Goal: Task Accomplishment & Management: Complete application form

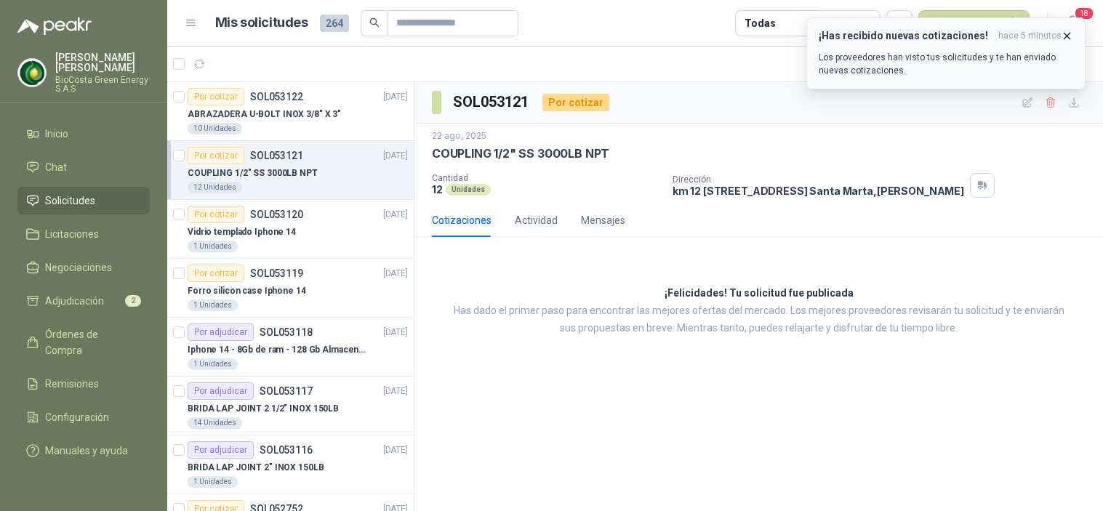
click at [902, 49] on div "¡Has recibido nuevas cotizaciones! hace 5 minutos Los proveedores han visto tus…" at bounding box center [946, 53] width 254 height 47
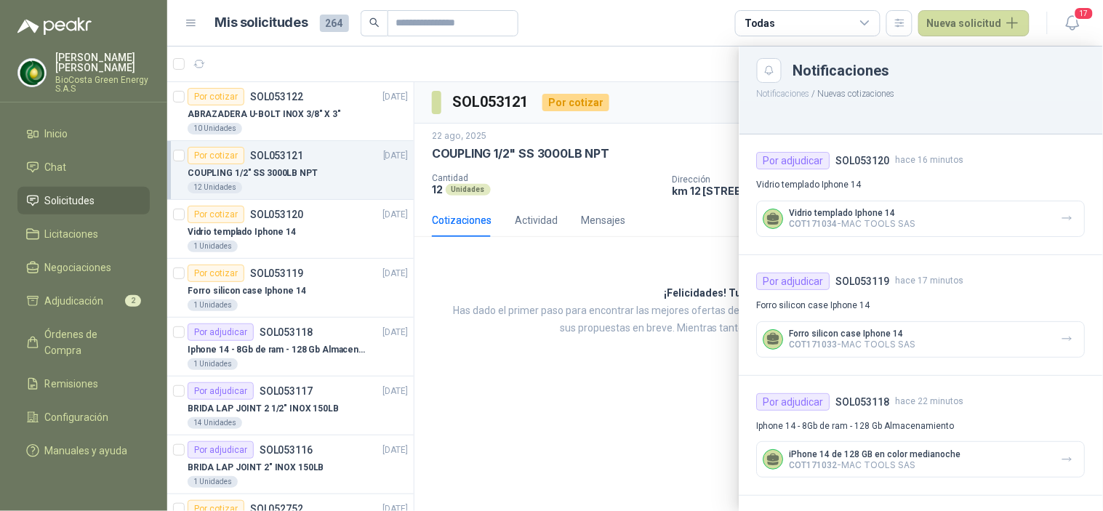
click at [862, 212] on p "Vidrio templado Iphone 14" at bounding box center [853, 213] width 127 height 10
click at [645, 236] on div at bounding box center [635, 279] width 936 height 465
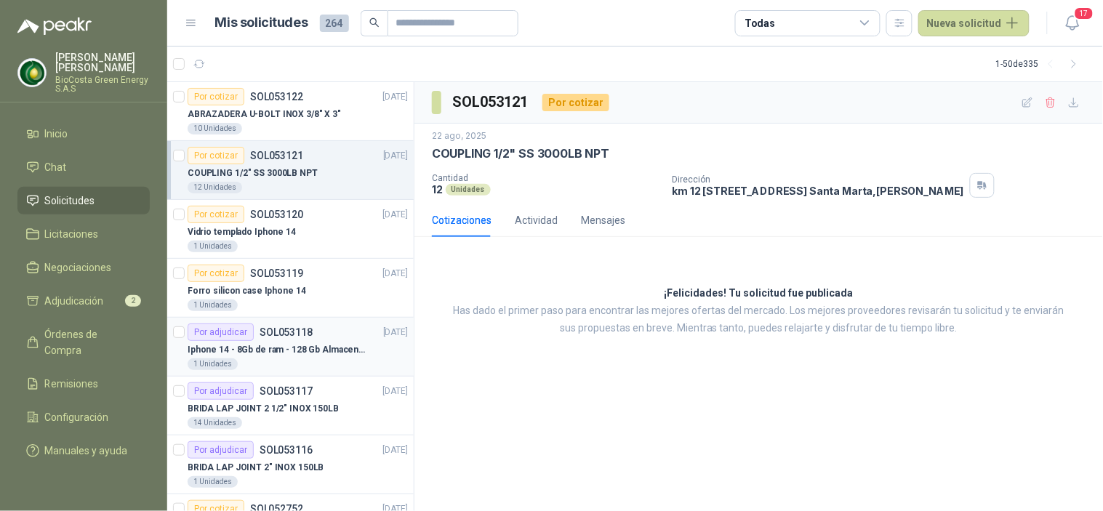
click at [256, 347] on p "Iphone 14 - 8Gb de ram - 128 Gb Almacenamiento" at bounding box center [278, 350] width 181 height 14
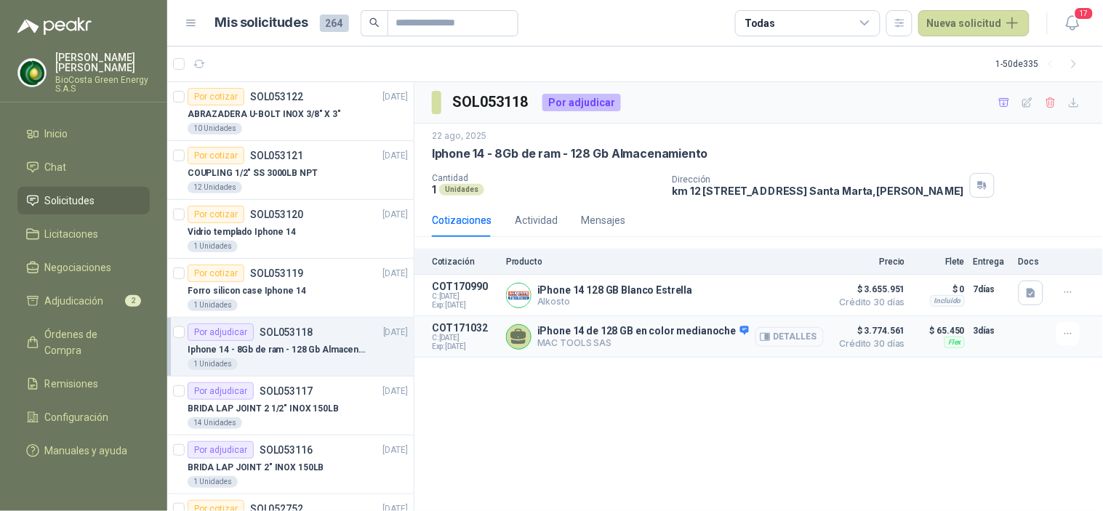
click at [809, 337] on button "Detalles" at bounding box center [789, 337] width 68 height 20
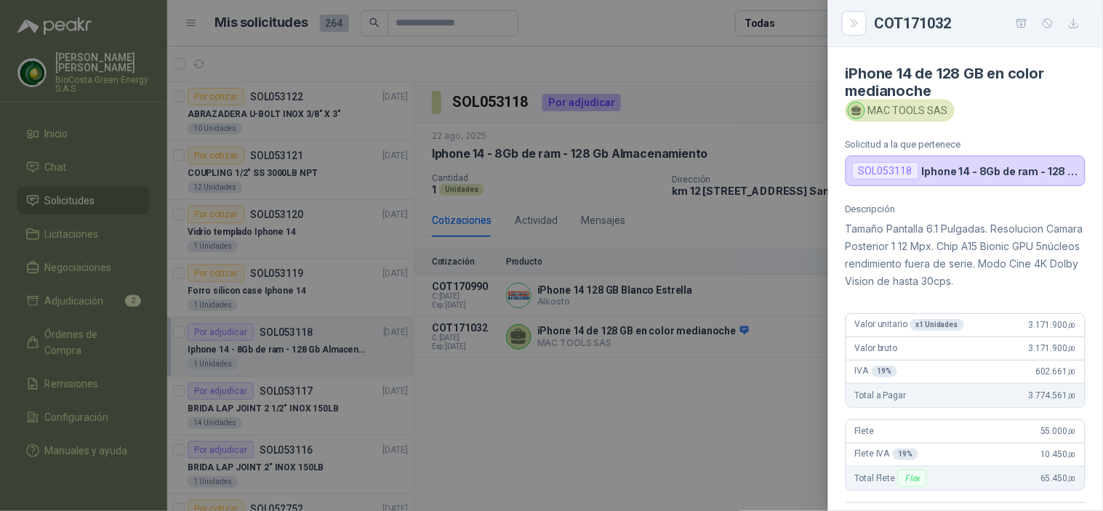
click at [667, 380] on div at bounding box center [551, 255] width 1103 height 511
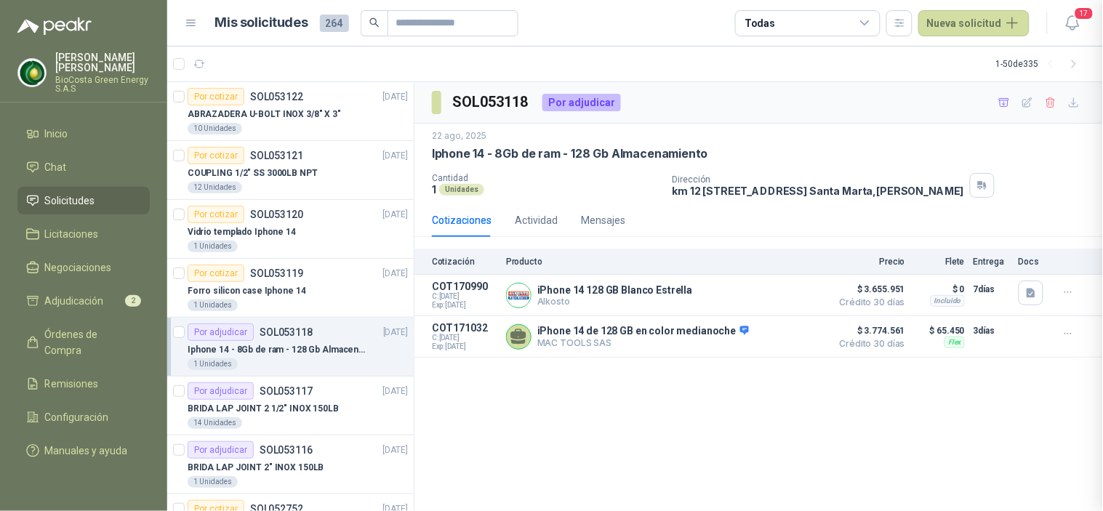
scroll to position [318, 0]
click at [791, 332] on button "Detalles" at bounding box center [789, 337] width 68 height 20
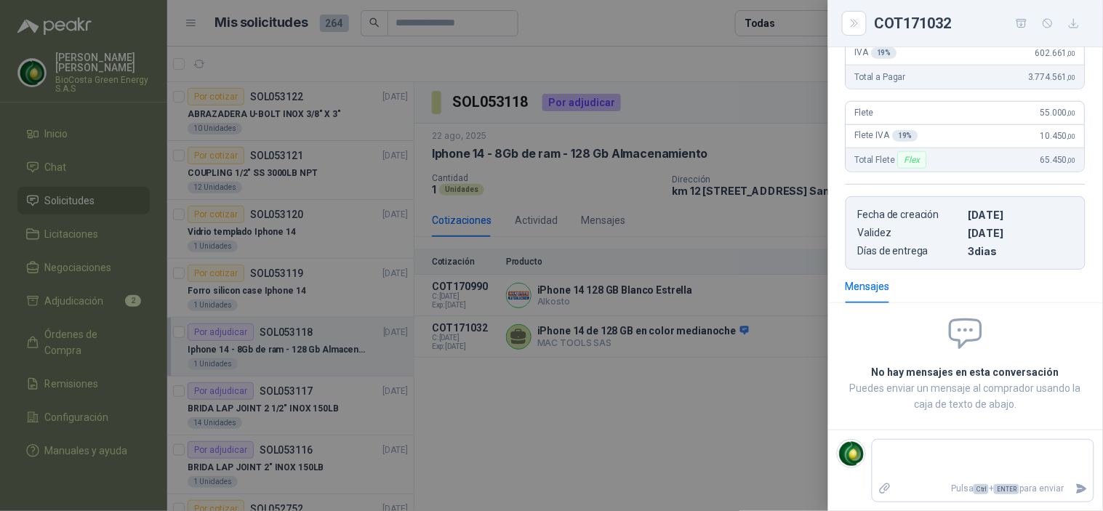
scroll to position [76, 0]
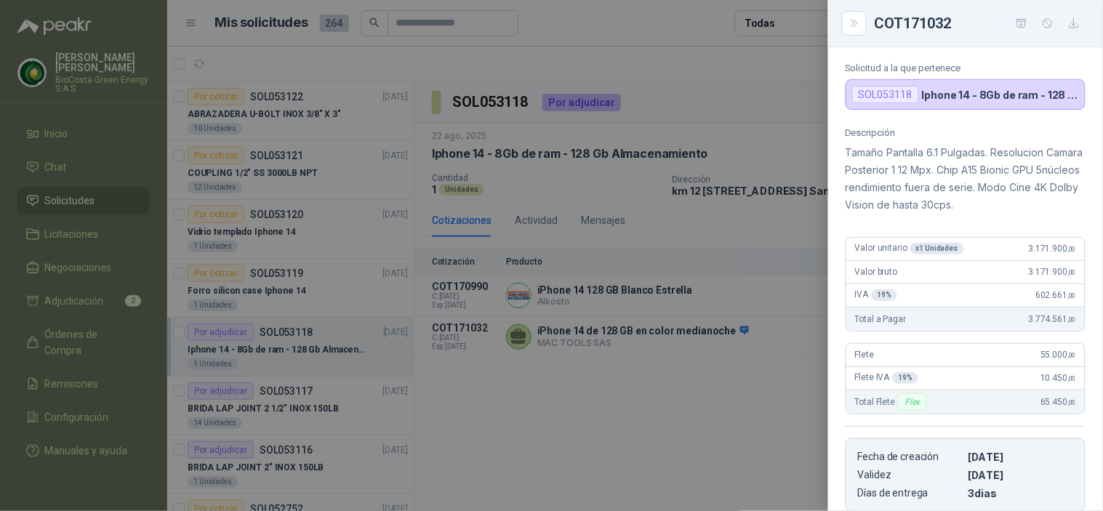
click at [753, 398] on div at bounding box center [551, 255] width 1103 height 511
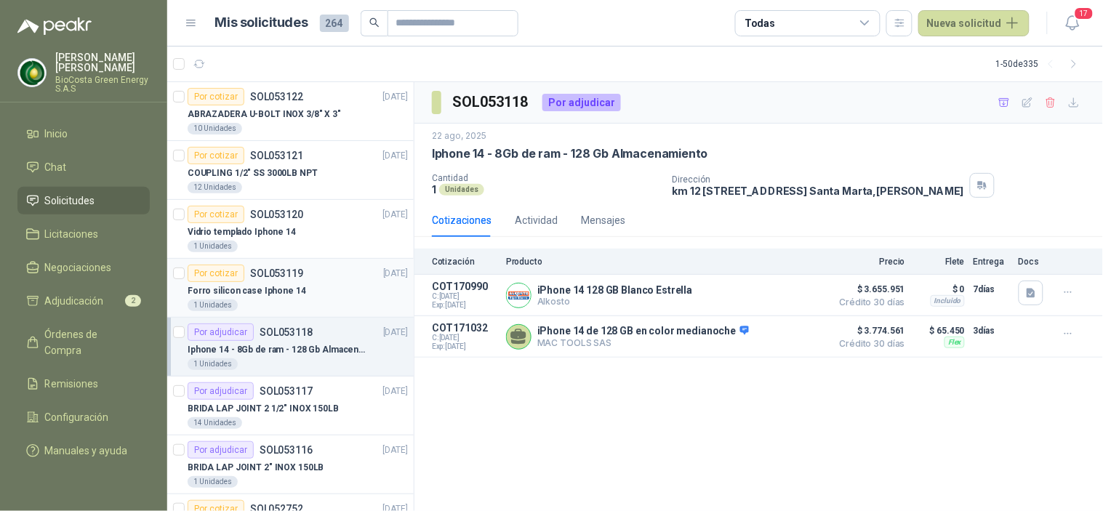
click at [247, 286] on p "Forro silicon case Iphone 14" at bounding box center [247, 291] width 119 height 14
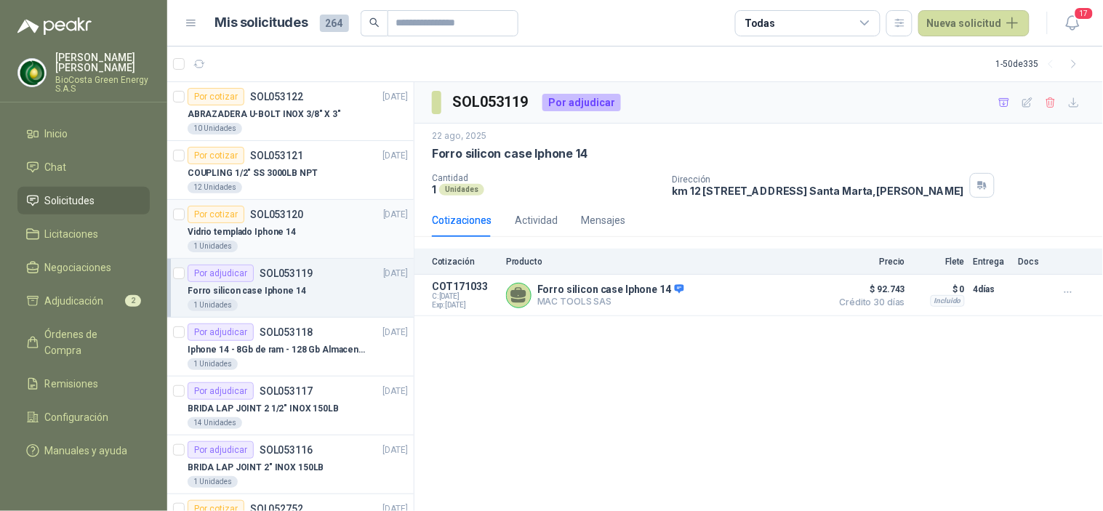
click at [233, 228] on p "Vidrio templado Iphone 14" at bounding box center [242, 232] width 108 height 14
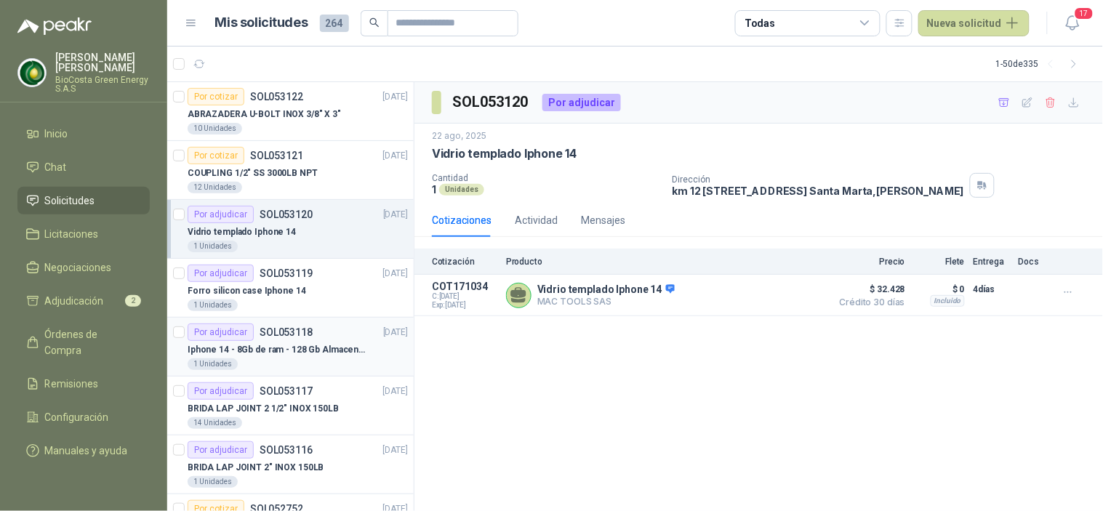
click at [308, 330] on p "SOL053118" at bounding box center [286, 332] width 53 height 10
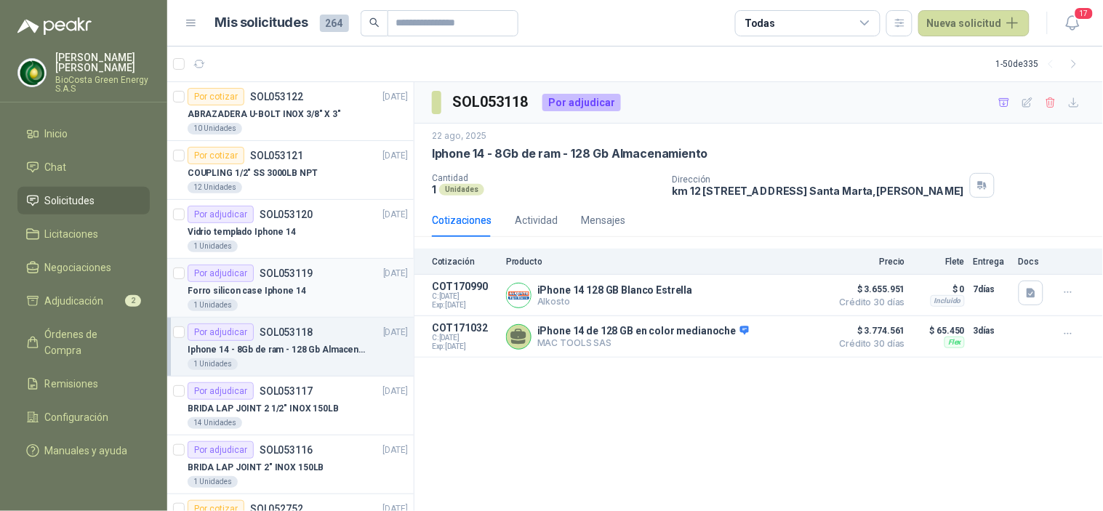
click at [315, 294] on div "Forro silicon case Iphone 14" at bounding box center [298, 290] width 220 height 17
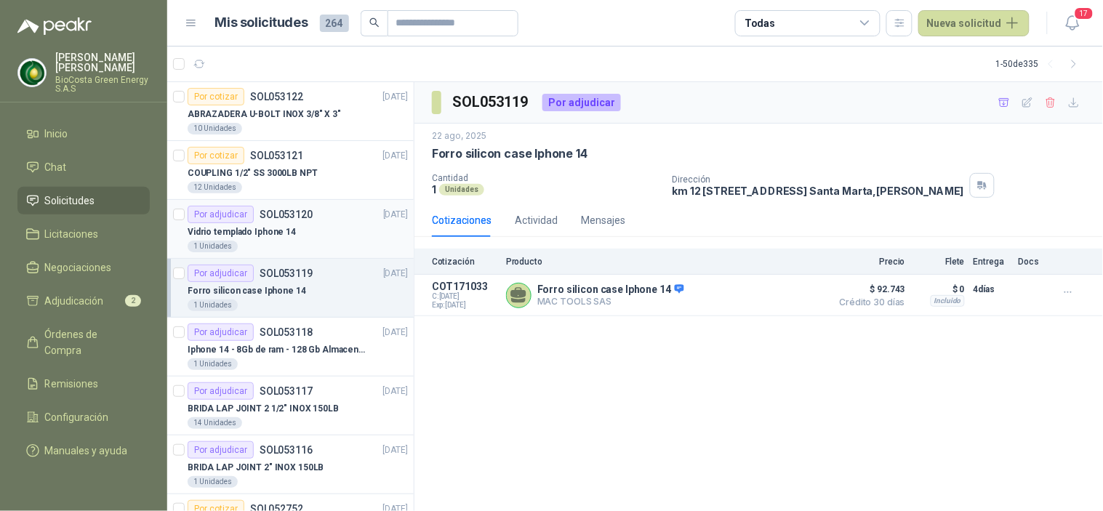
click at [308, 238] on div "Vidrio templado Iphone 14" at bounding box center [298, 231] width 220 height 17
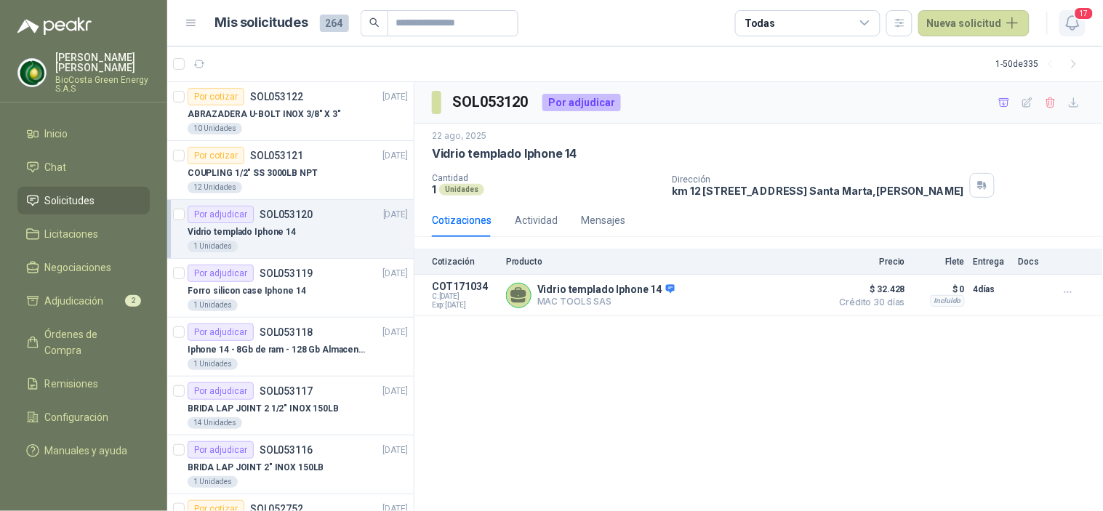
click at [1065, 14] on icon "button" at bounding box center [1073, 23] width 18 height 18
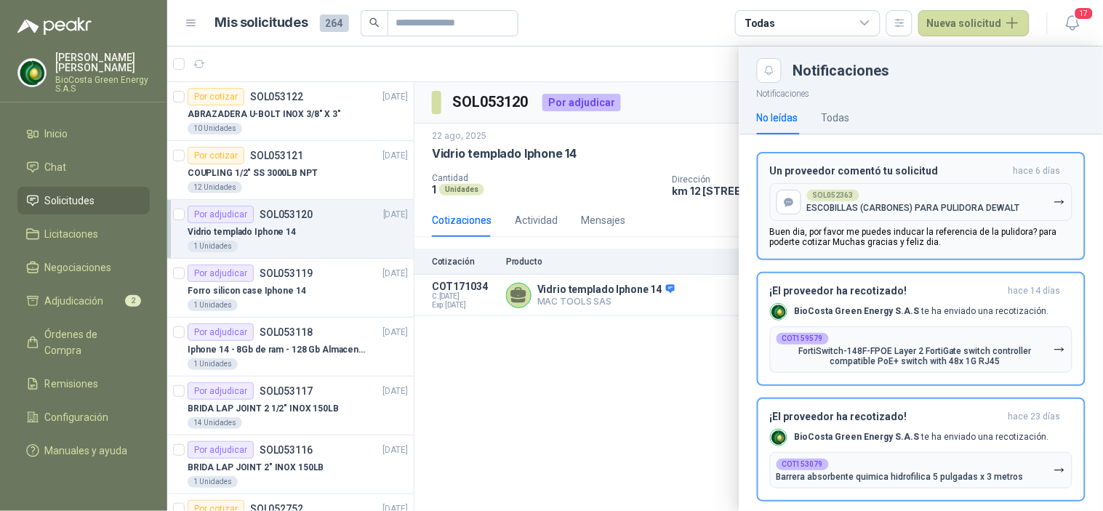
click at [904, 194] on div "SOL052363 ESCOBILLAS (CARBONES) PARA PULIDORA DEWALT" at bounding box center [913, 201] width 213 height 23
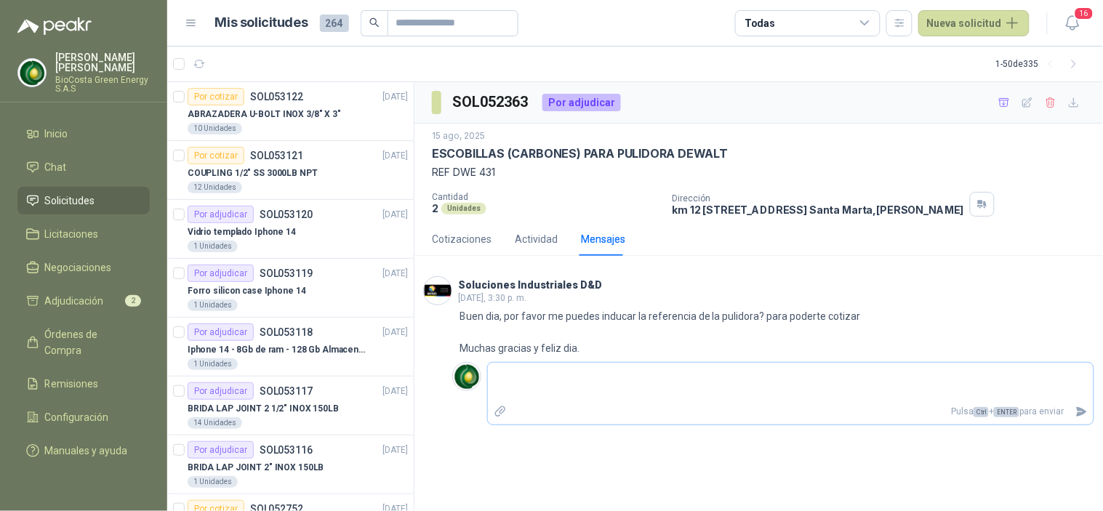
click at [643, 403] on p "Pulsa Ctrl + ENTER para enviar" at bounding box center [792, 411] width 558 height 25
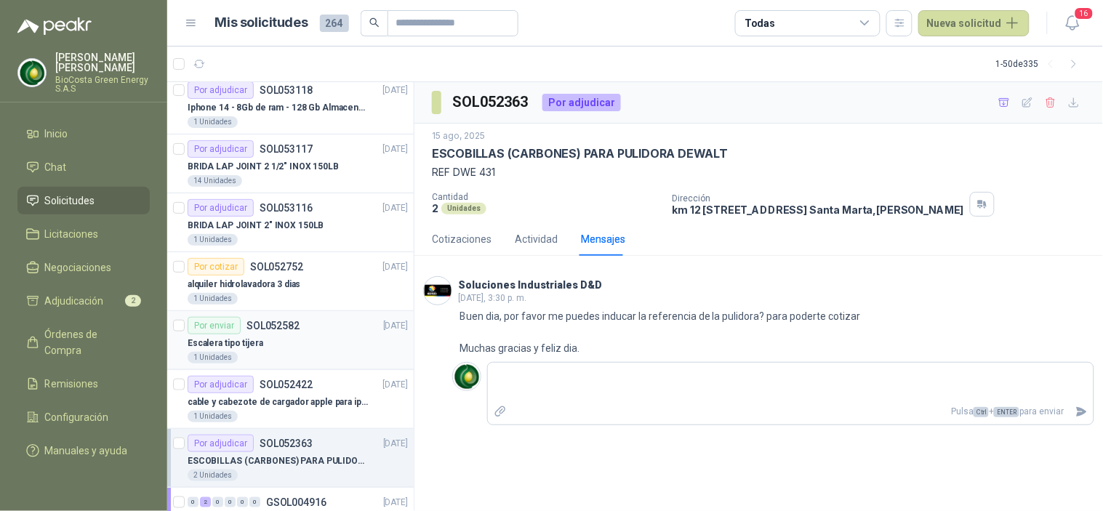
scroll to position [323, 0]
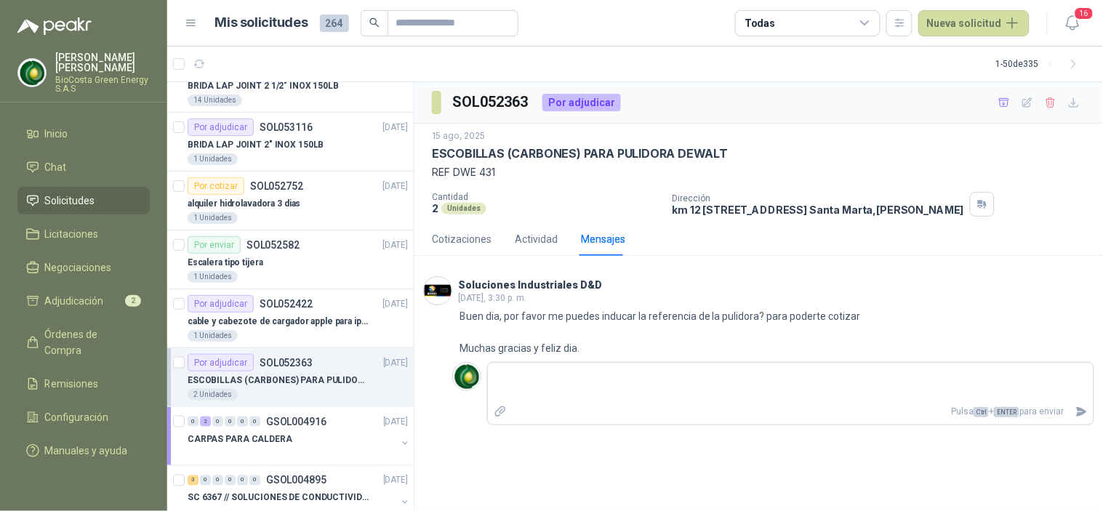
click at [256, 380] on p "ESCOBILLAS (CARBONES) PARA PULIDORA DEWALT" at bounding box center [278, 381] width 181 height 14
click at [260, 305] on p "SOL052422" at bounding box center [286, 304] width 53 height 10
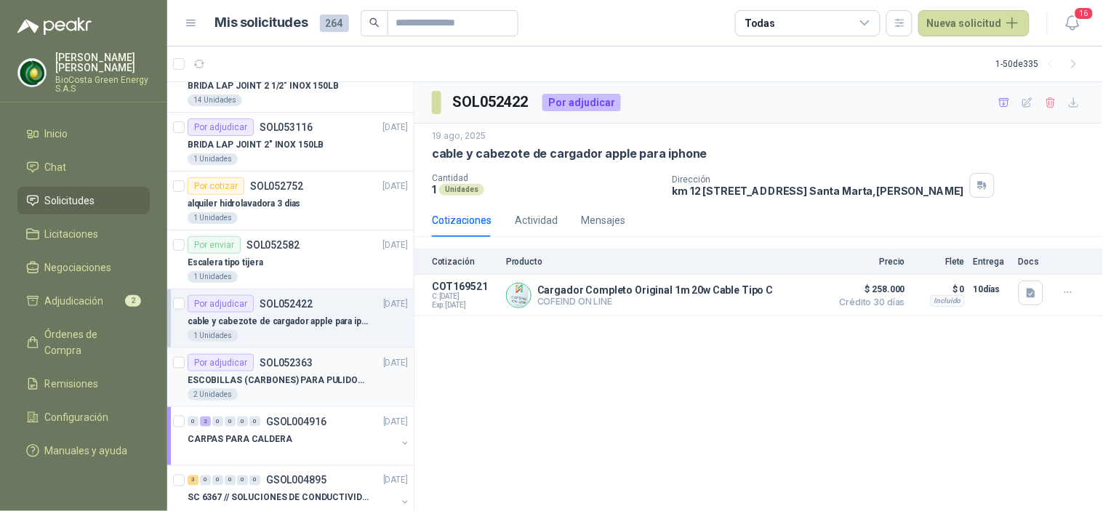
click at [240, 374] on p "ESCOBILLAS (CARBONES) PARA PULIDORA DEWALT" at bounding box center [278, 381] width 181 height 14
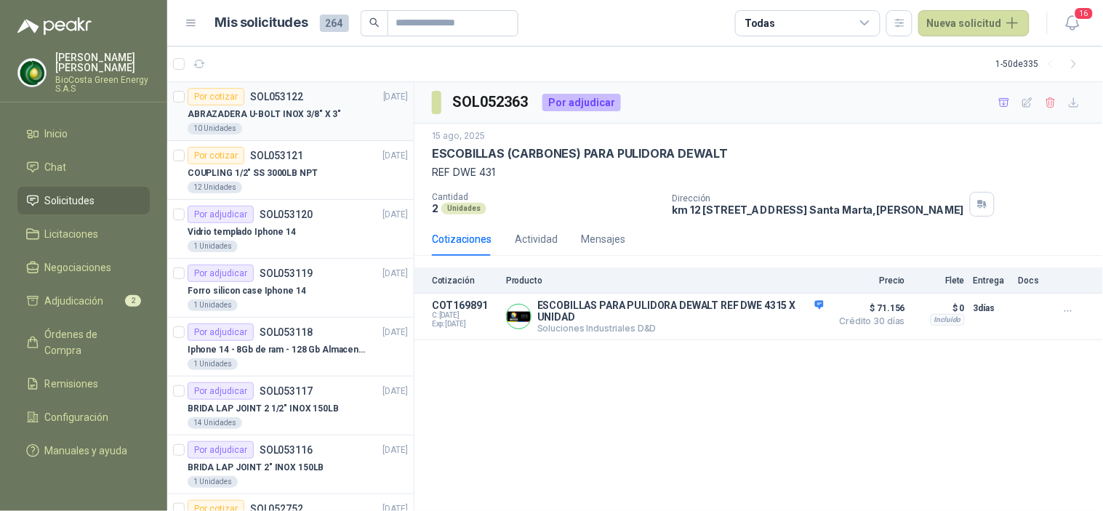
click at [254, 121] on div "ABRAZADERA U-BOLT INOX 3/8" X 3" 10 Unidades" at bounding box center [298, 119] width 220 height 29
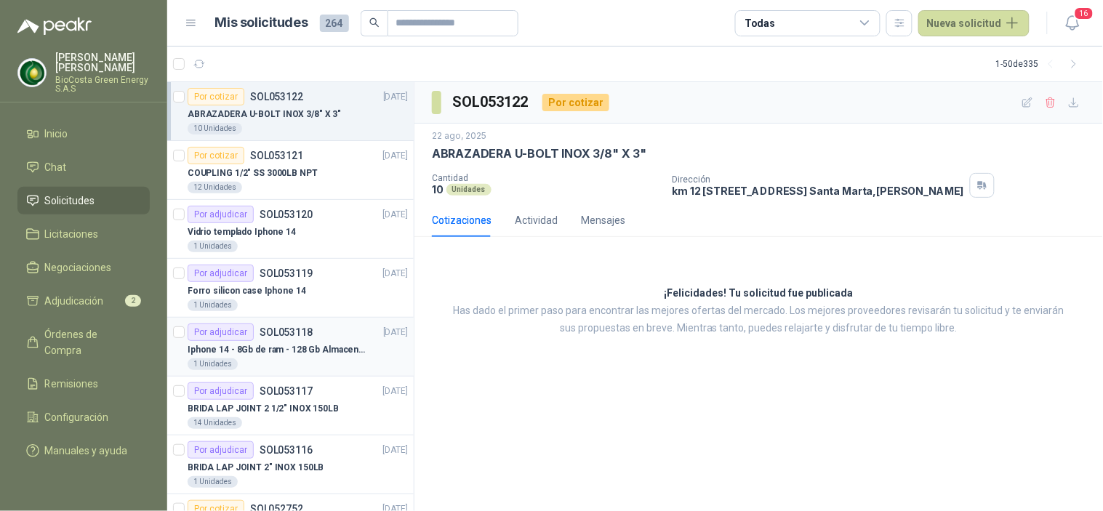
click at [262, 343] on p "Iphone 14 - 8Gb de ram - 128 Gb Almacenamiento" at bounding box center [278, 350] width 181 height 14
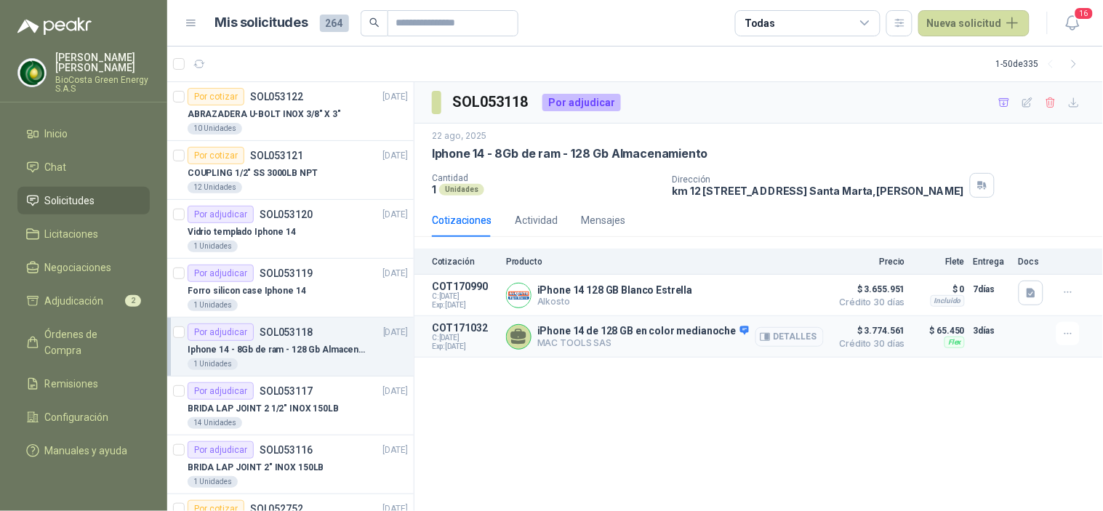
click at [786, 337] on button "Detalles" at bounding box center [789, 337] width 68 height 20
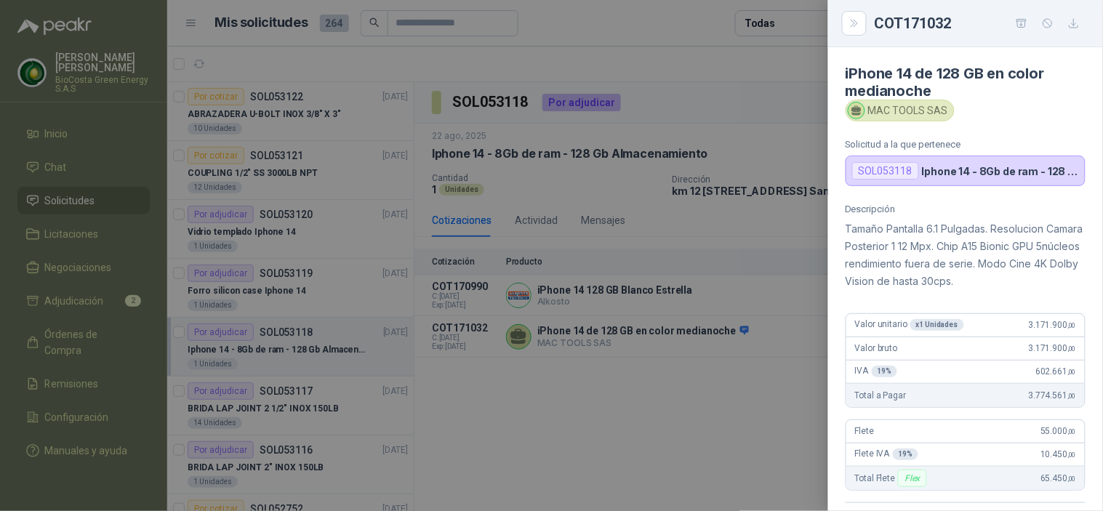
click at [599, 382] on div at bounding box center [551, 255] width 1103 height 511
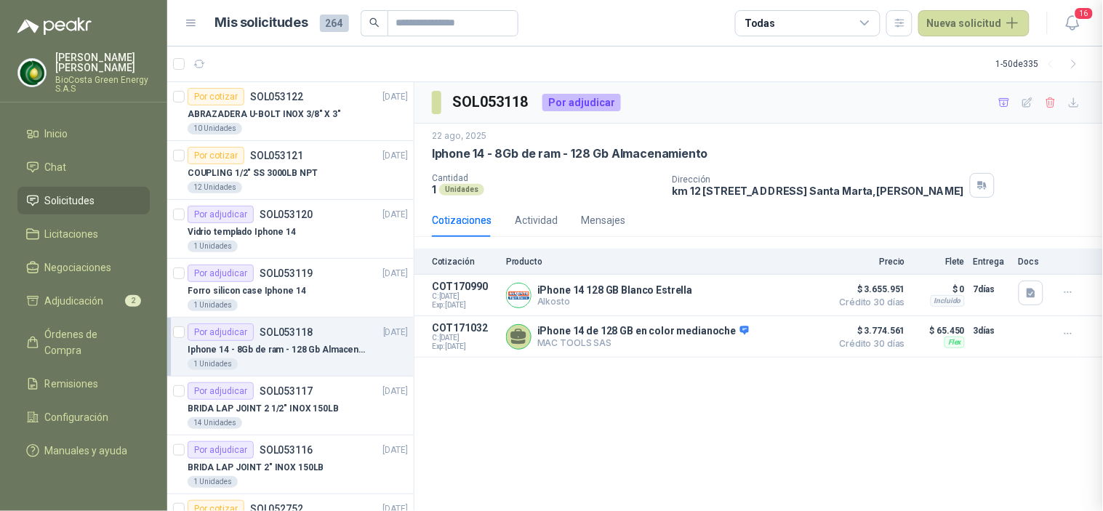
scroll to position [318, 0]
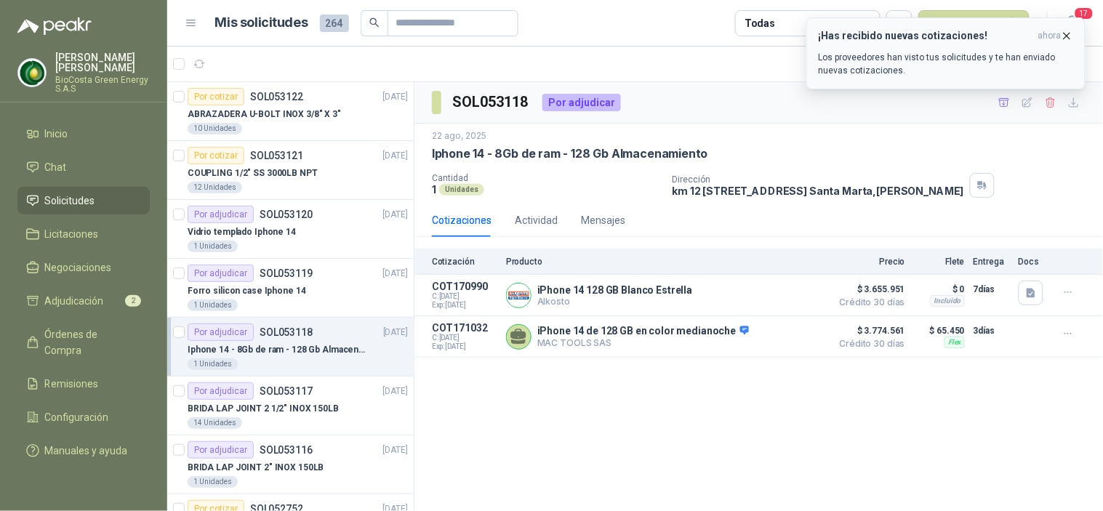
click at [858, 31] on h3 "¡Has recibido nuevas cotizaciones!" at bounding box center [926, 36] width 214 height 12
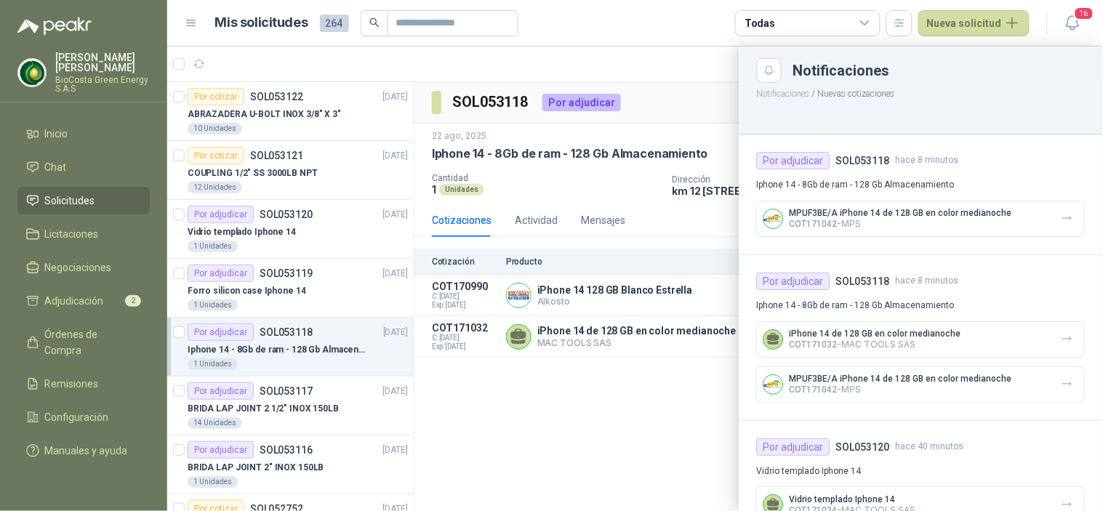
click at [822, 214] on p "MPUF3BE/A iPhone 14 de 128 GB en color medianoche" at bounding box center [901, 213] width 222 height 10
click at [528, 418] on div at bounding box center [635, 279] width 936 height 465
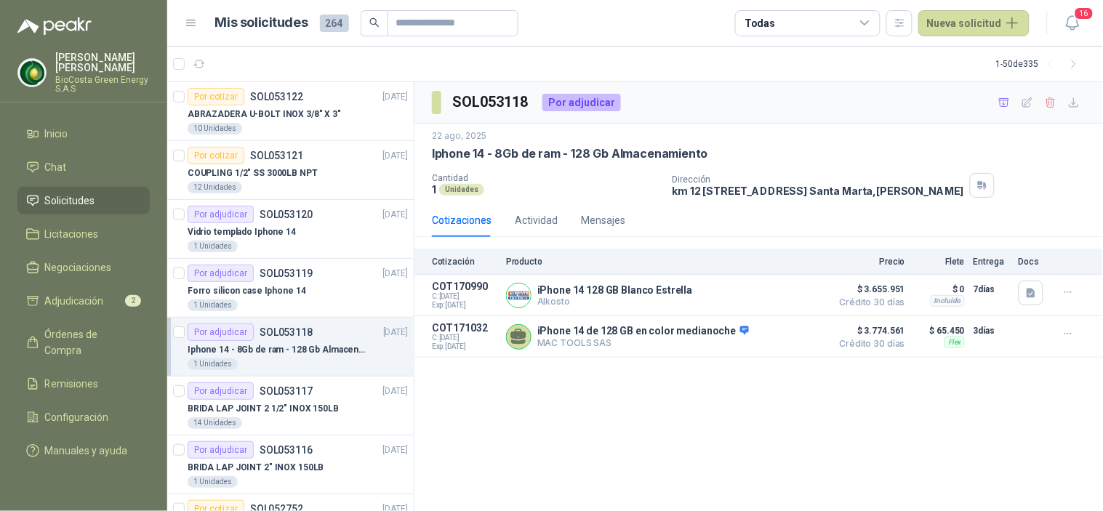
click at [278, 343] on p "Iphone 14 - 8Gb de ram - 128 Gb Almacenamiento" at bounding box center [278, 350] width 181 height 14
click at [252, 294] on p "Forro silicon case Iphone 14" at bounding box center [247, 291] width 119 height 14
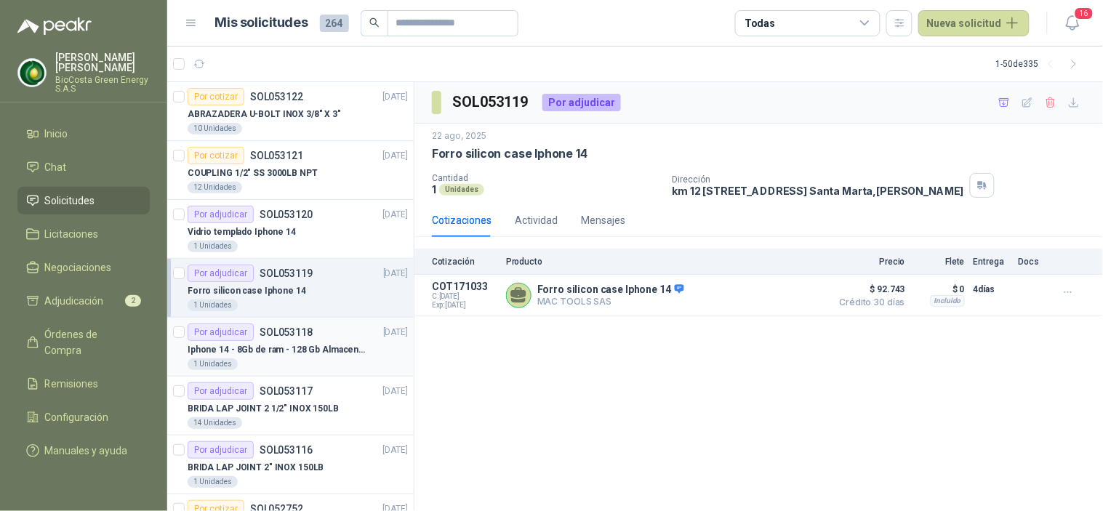
click at [273, 345] on p "Iphone 14 - 8Gb de ram - 128 Gb Almacenamiento" at bounding box center [278, 350] width 181 height 14
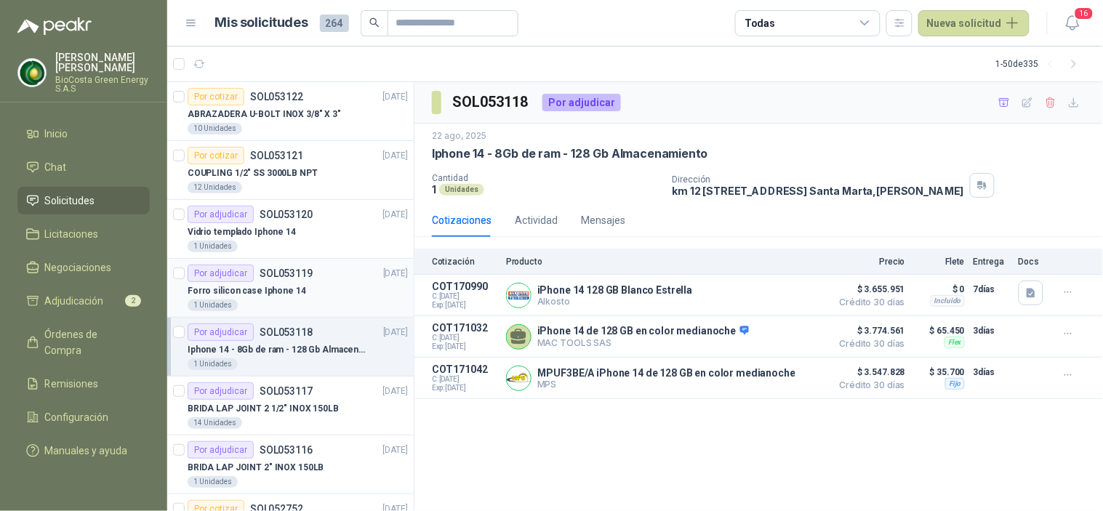
click at [264, 287] on p "Forro silicon case Iphone 14" at bounding box center [247, 291] width 119 height 14
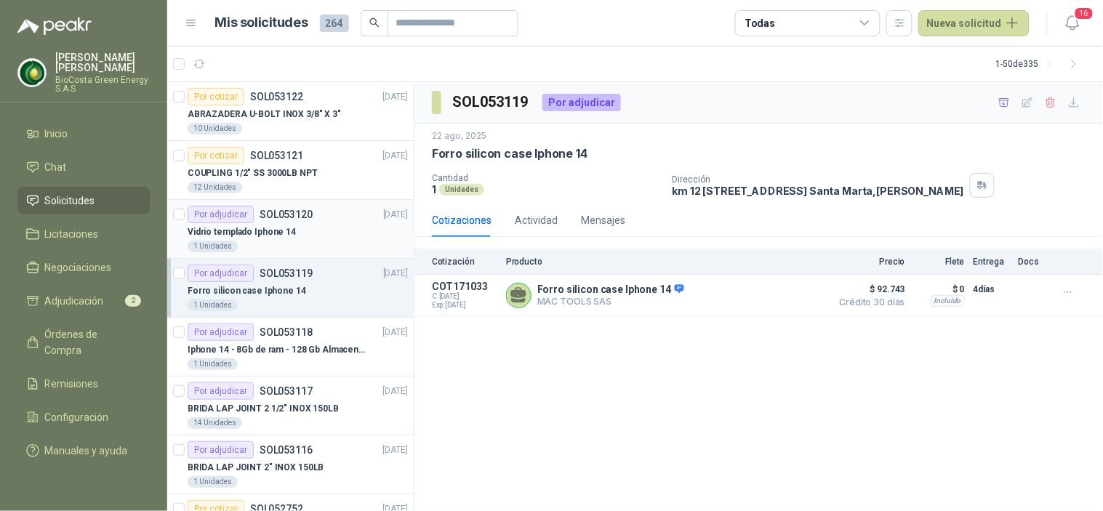
click at [236, 229] on p "Vidrio templado Iphone 14" at bounding box center [242, 232] width 108 height 14
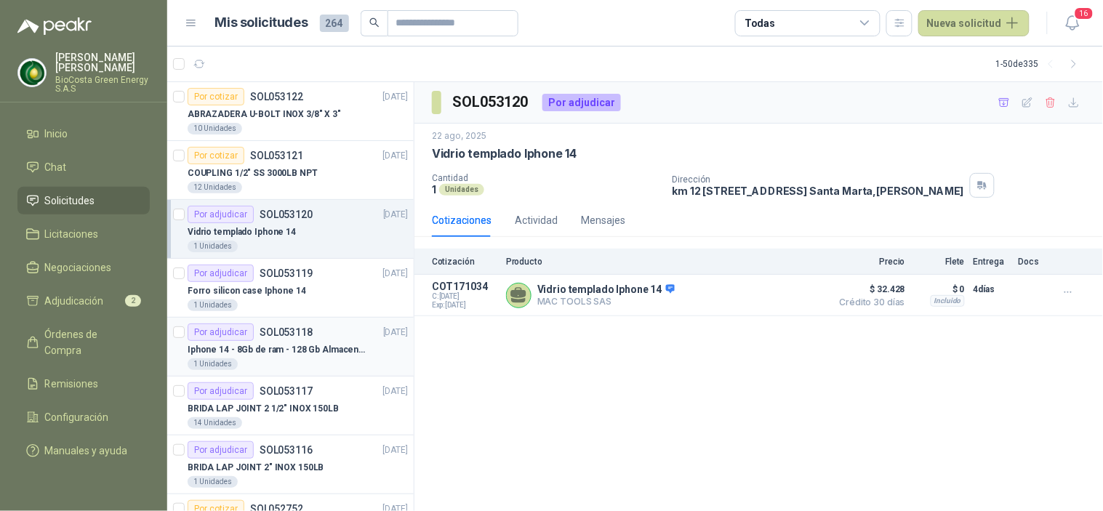
click at [310, 355] on p "Iphone 14 - 8Gb de ram - 128 Gb Almacenamiento" at bounding box center [278, 350] width 181 height 14
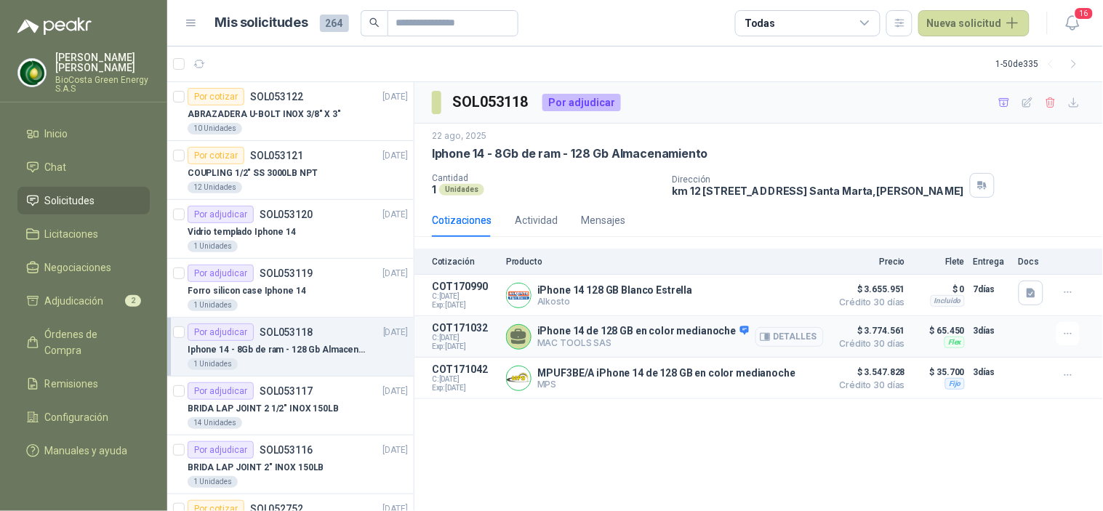
click at [798, 337] on button "Detalles" at bounding box center [789, 337] width 68 height 20
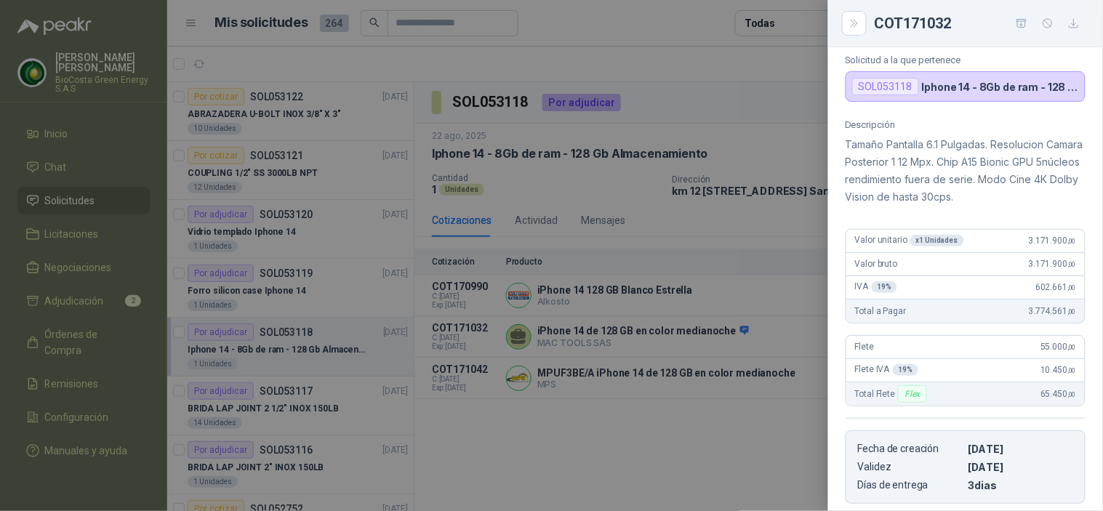
scroll to position [161, 0]
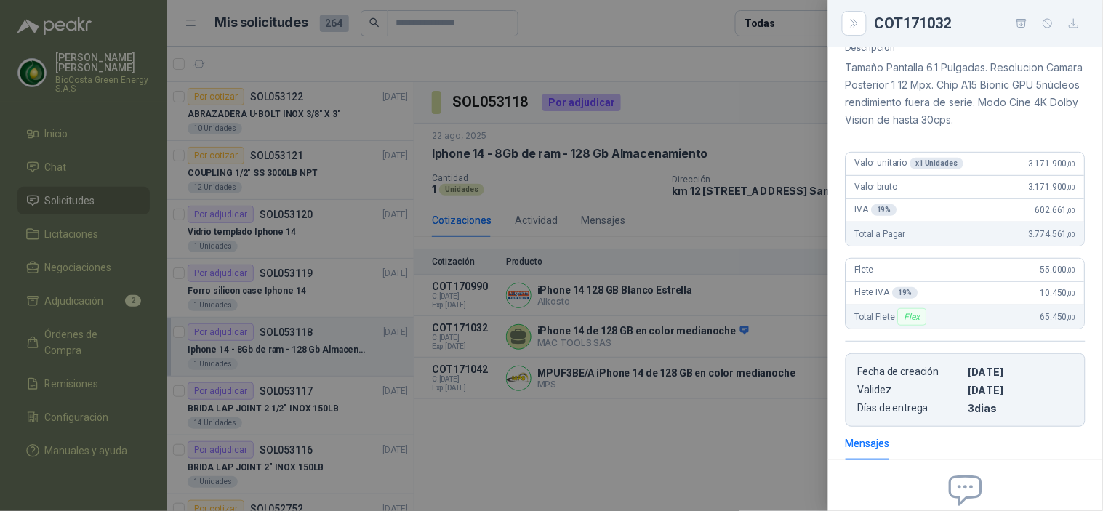
click at [562, 460] on div at bounding box center [551, 255] width 1103 height 511
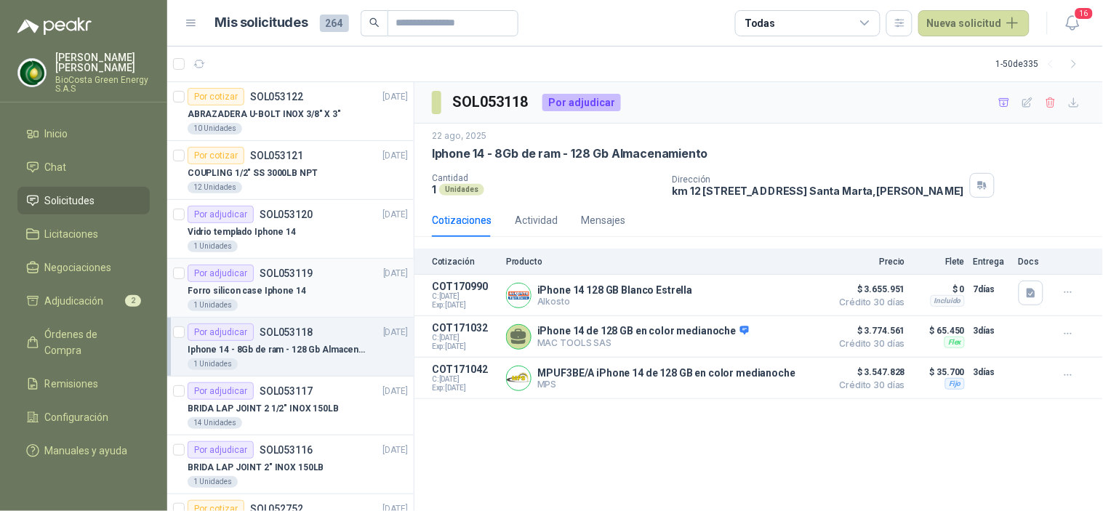
click at [238, 298] on div "Forro silicon case Iphone 14" at bounding box center [298, 290] width 220 height 17
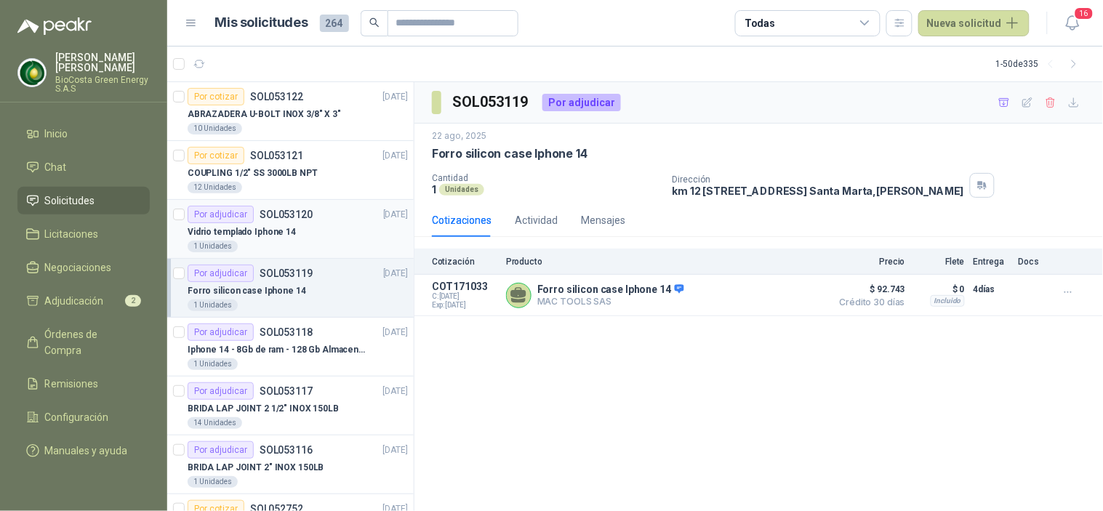
click at [278, 236] on p "Vidrio templado Iphone 14" at bounding box center [242, 232] width 108 height 14
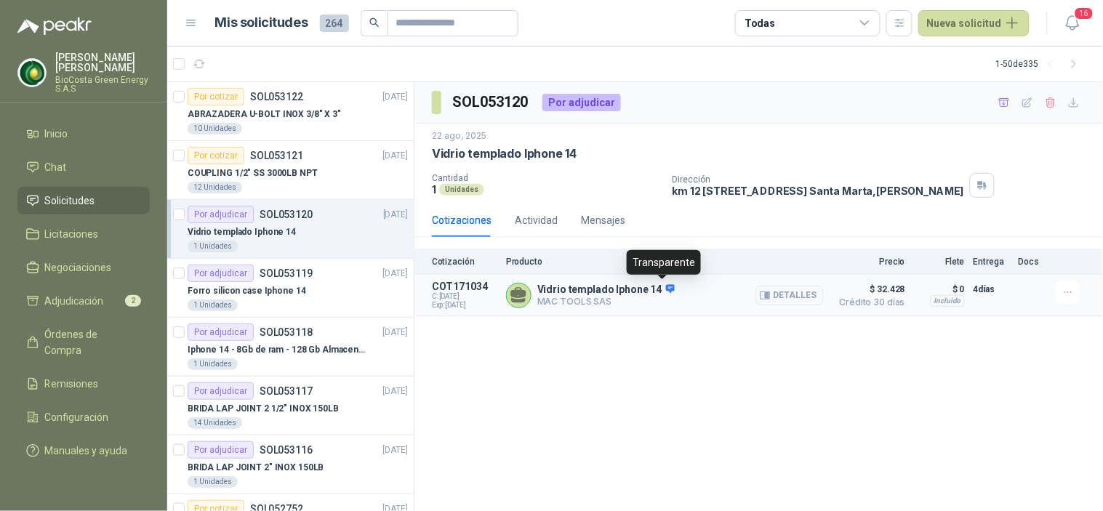
click at [665, 286] on icon at bounding box center [669, 288] width 9 height 9
click at [788, 298] on button "Detalles" at bounding box center [789, 296] width 68 height 20
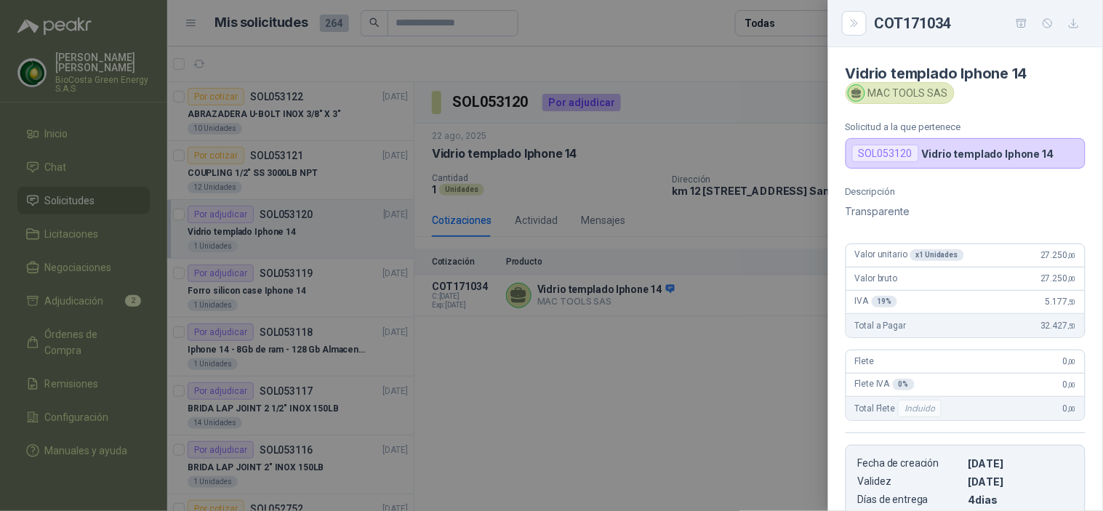
click at [665, 441] on div at bounding box center [551, 255] width 1103 height 511
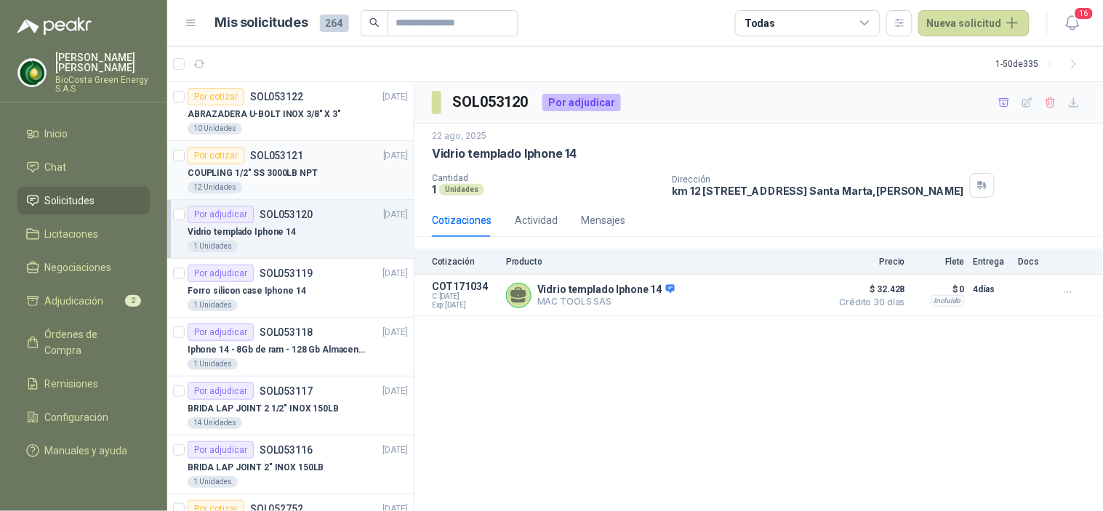
click at [220, 170] on p "COUPLING 1/2" SS 3000LB NPT" at bounding box center [253, 173] width 130 height 14
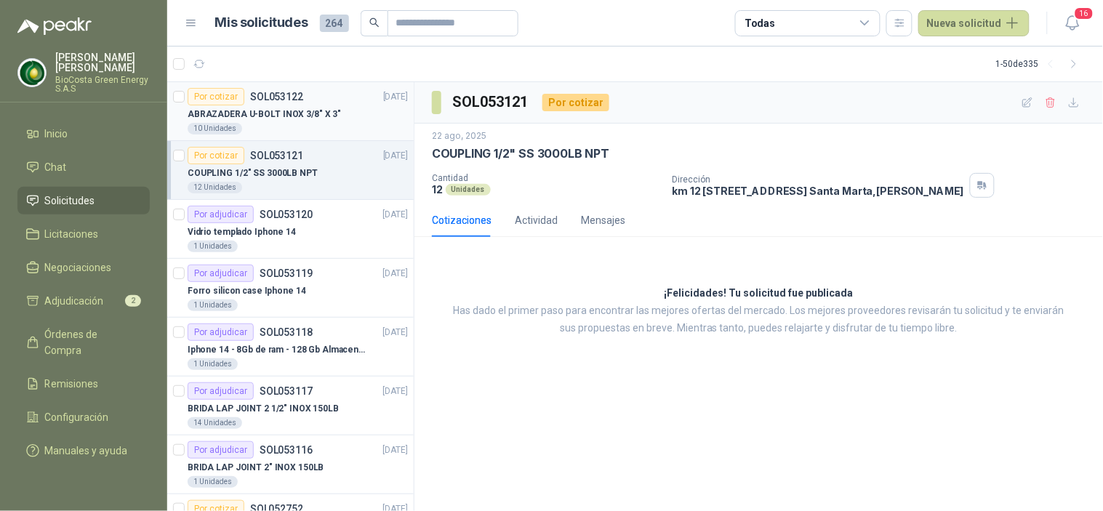
click at [332, 115] on div "ABRAZADERA U-BOLT INOX 3/8" X 3"" at bounding box center [298, 113] width 220 height 17
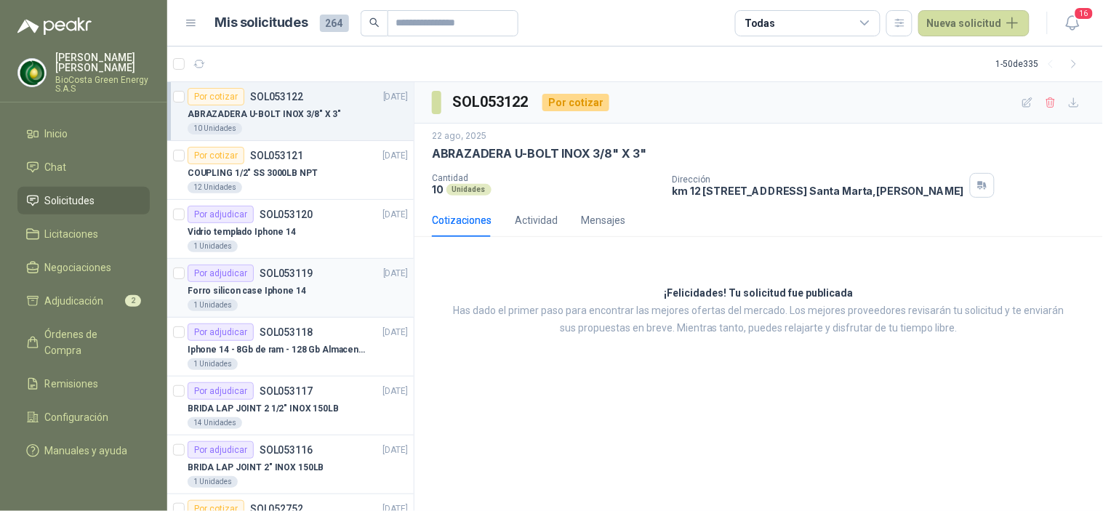
scroll to position [161, 0]
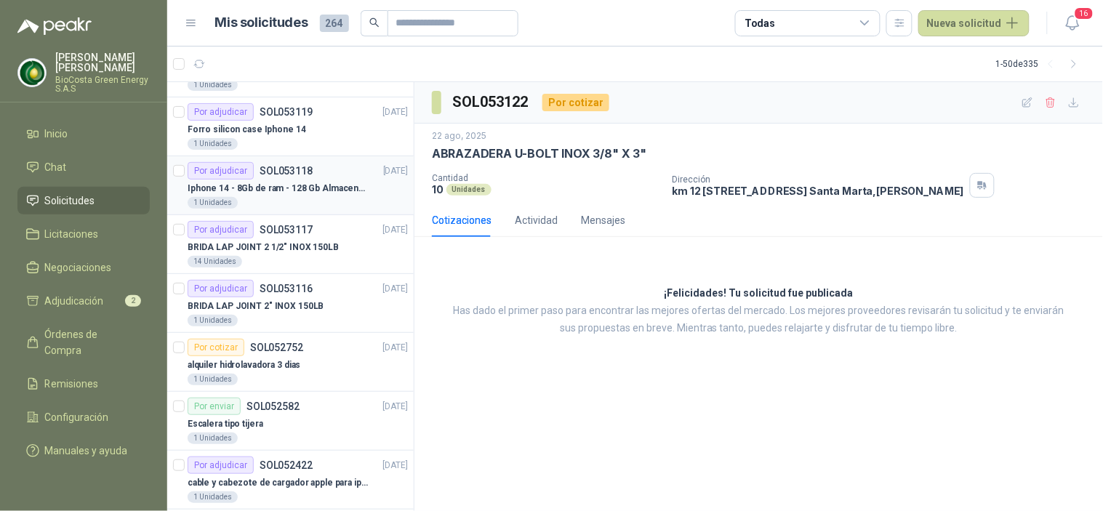
click at [285, 214] on article "Por adjudicar SOL053118 [DATE] Iphone 14 - 8Gb de ram - 128 Gb Almacenamiento 1…" at bounding box center [290, 185] width 246 height 59
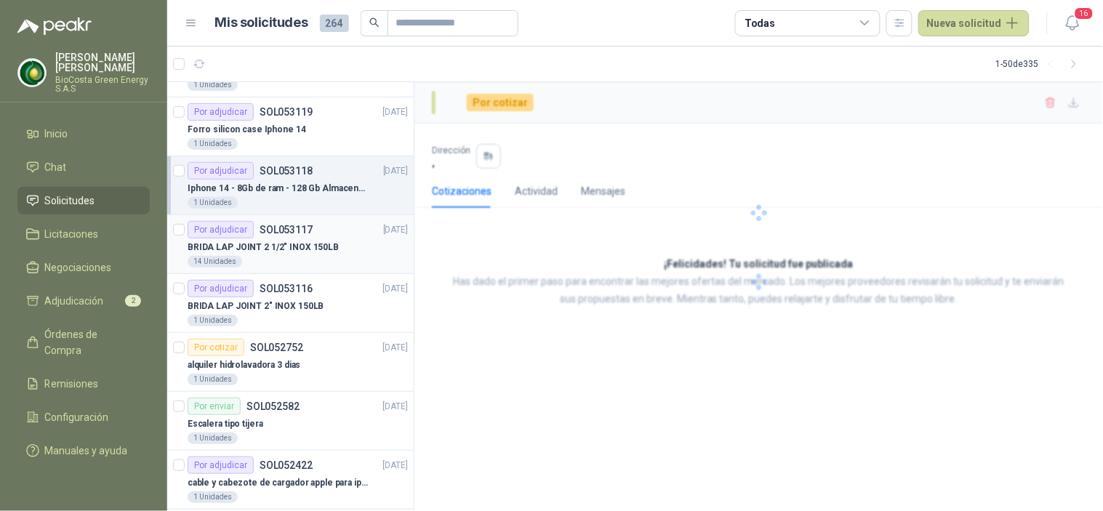
click at [295, 253] on p "BRIDA LAP JOINT 2 1/2" INOX 150LB" at bounding box center [263, 248] width 151 height 14
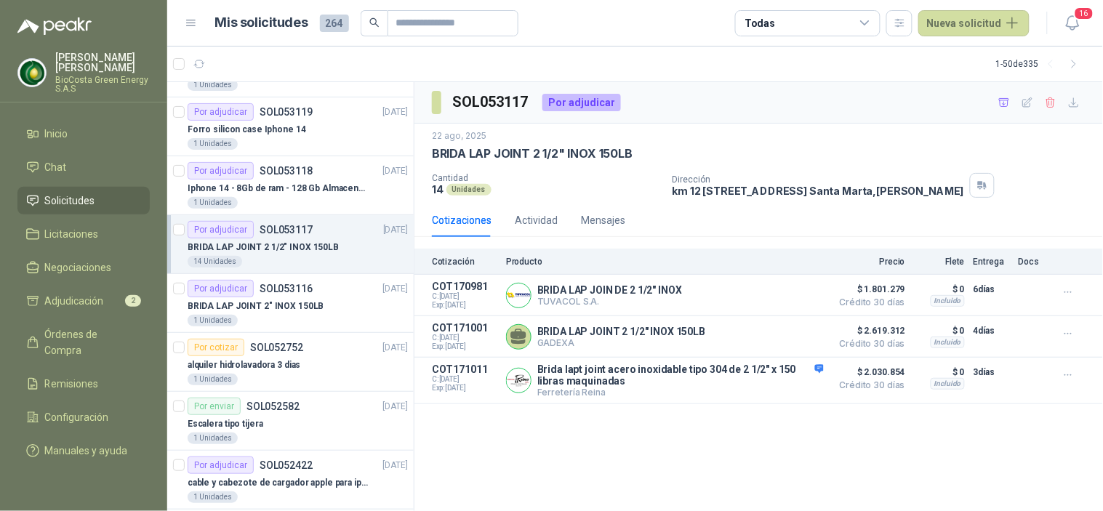
click at [230, 263] on div "14 Unidades" at bounding box center [215, 262] width 55 height 12
click at [296, 244] on p "BRIDA LAP JOINT 2 1/2" INOX 150LB" at bounding box center [263, 248] width 151 height 14
click at [294, 284] on p "SOL053116" at bounding box center [286, 289] width 53 height 10
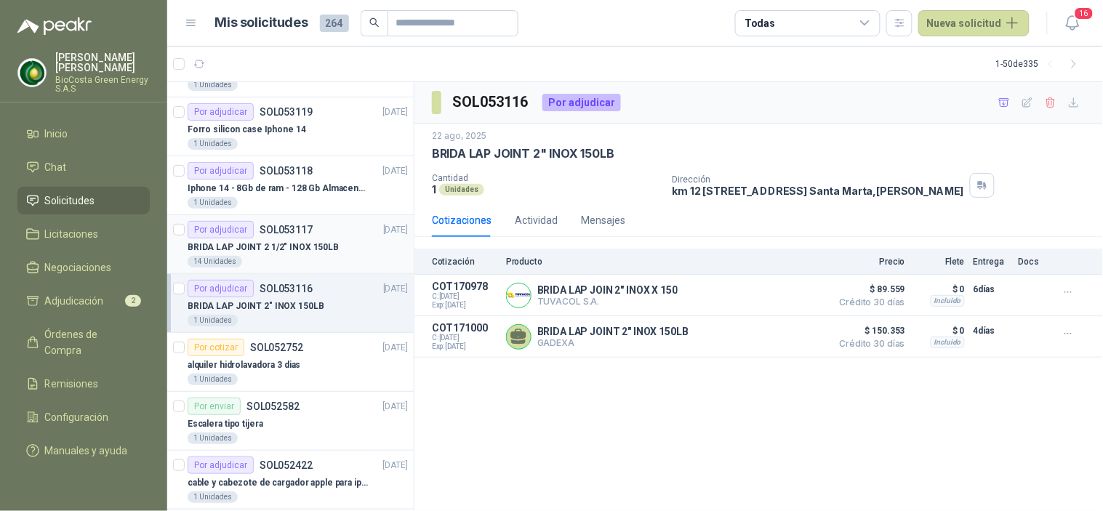
click at [296, 252] on p "BRIDA LAP JOINT 2 1/2" INOX 150LB" at bounding box center [263, 248] width 151 height 14
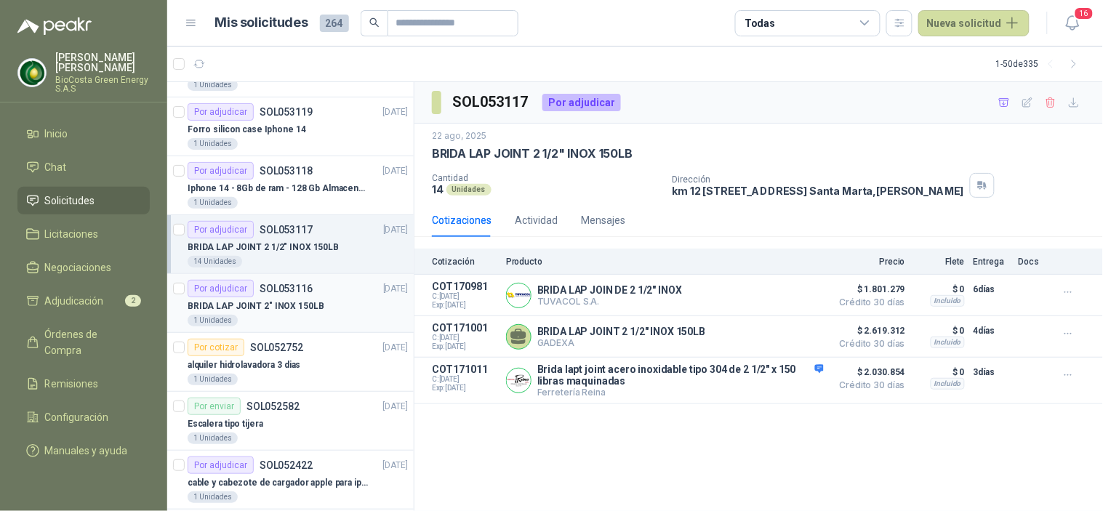
click at [218, 280] on div "Por adjudicar" at bounding box center [221, 288] width 66 height 17
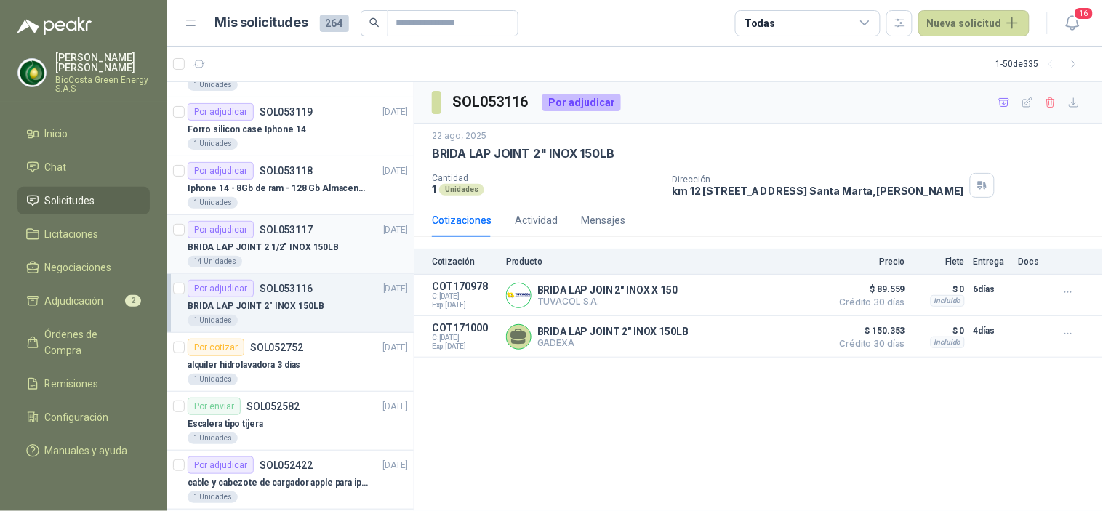
click at [280, 245] on p "BRIDA LAP JOINT 2 1/2" INOX 150LB" at bounding box center [263, 248] width 151 height 14
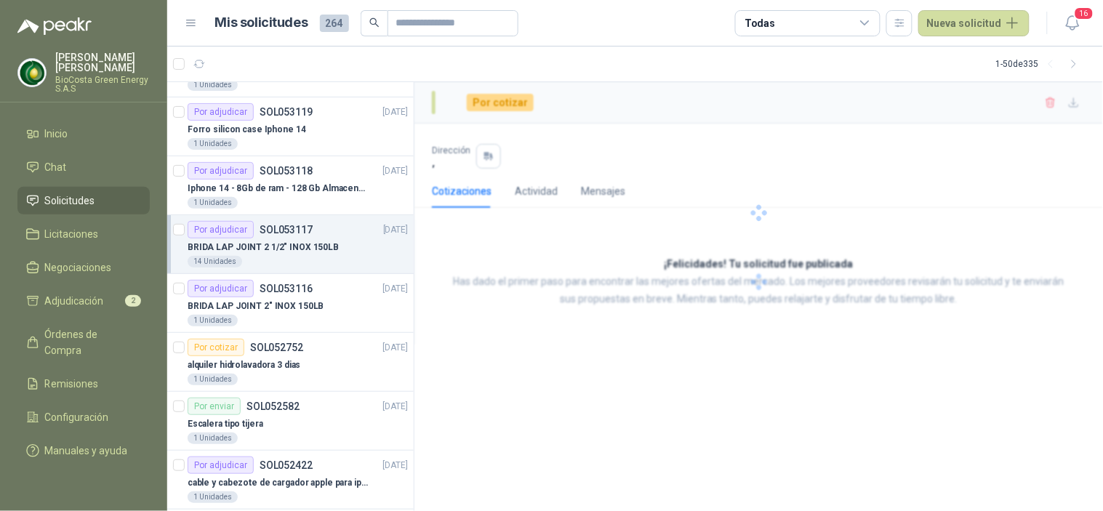
click at [280, 245] on p "BRIDA LAP JOINT 2 1/2" INOX 150LB" at bounding box center [263, 248] width 151 height 14
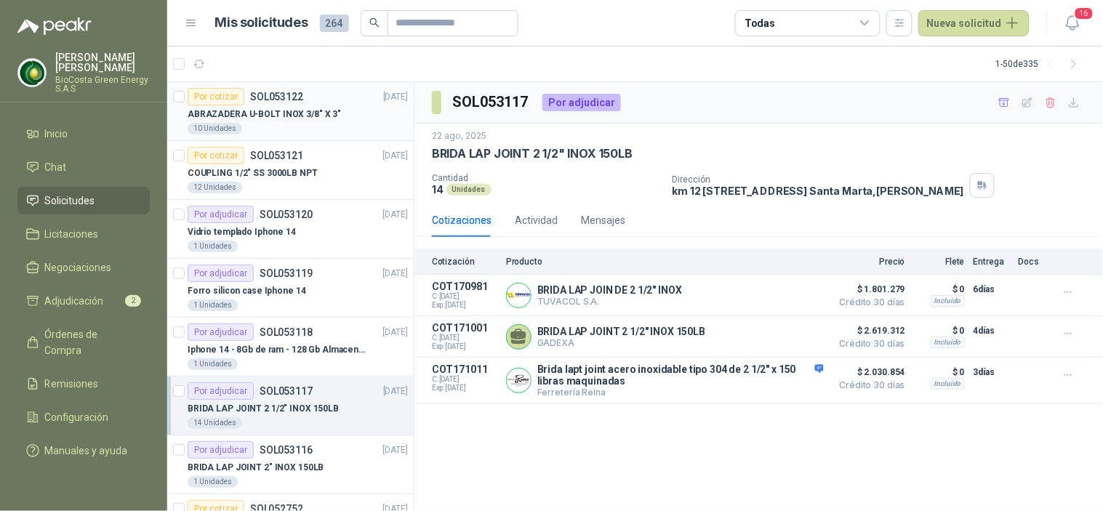
click at [260, 120] on p "ABRAZADERA U-BOLT INOX 3/8" X 3"" at bounding box center [264, 115] width 153 height 14
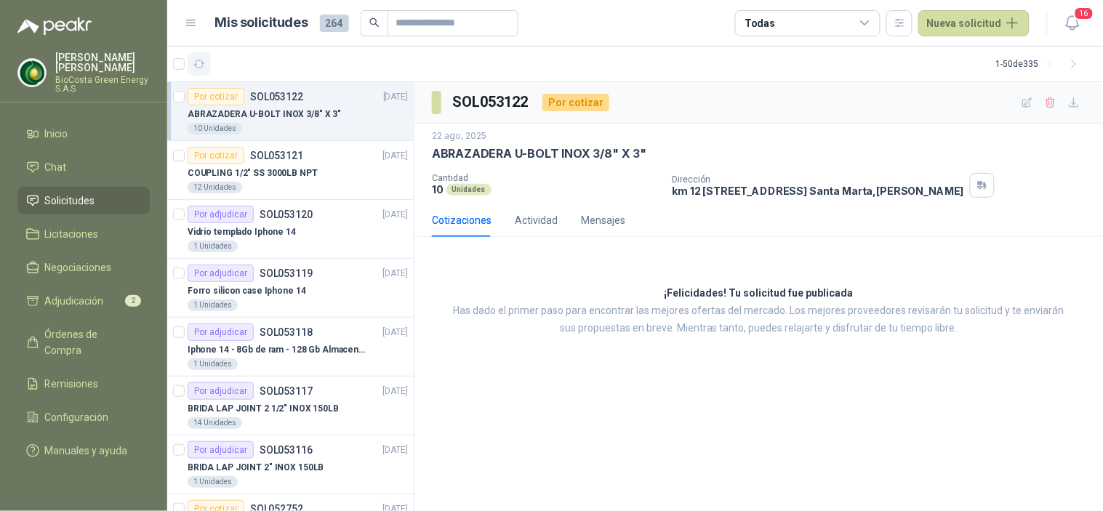
click at [208, 55] on button "button" at bounding box center [199, 63] width 23 height 23
click at [941, 25] on button "Nueva solicitud" at bounding box center [973, 23] width 111 height 26
click at [980, 56] on link "Solicitud" at bounding box center [992, 57] width 124 height 25
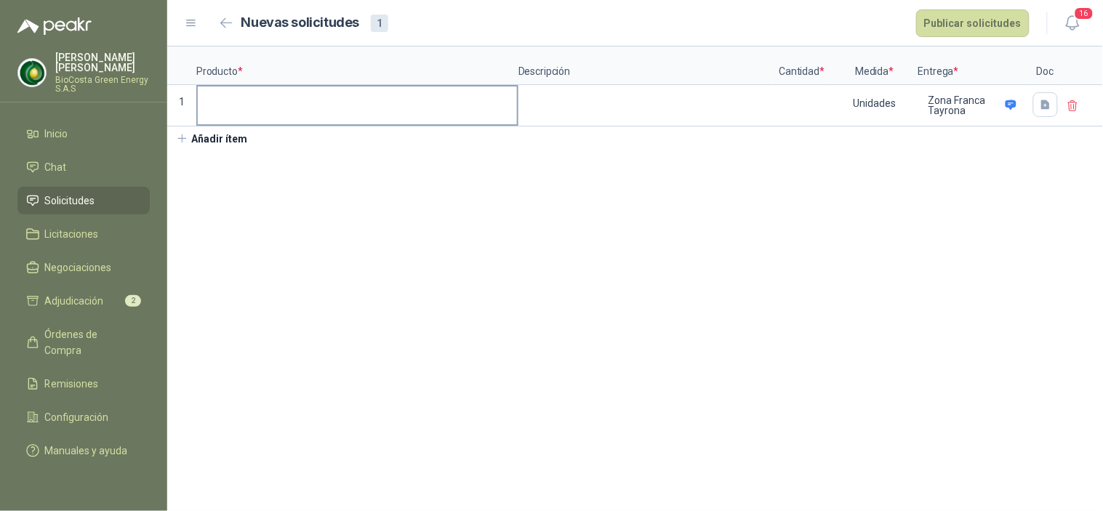
click at [396, 103] on input at bounding box center [357, 101] width 319 height 28
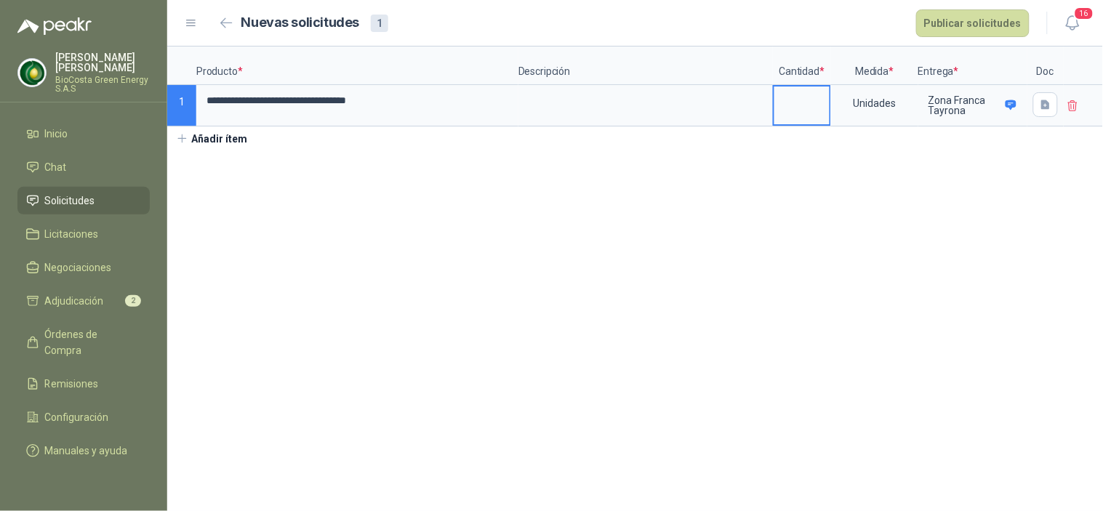
click at [812, 99] on input at bounding box center [801, 101] width 55 height 28
type input "**"
click at [1006, 20] on button "Publicar solicitudes" at bounding box center [972, 23] width 113 height 28
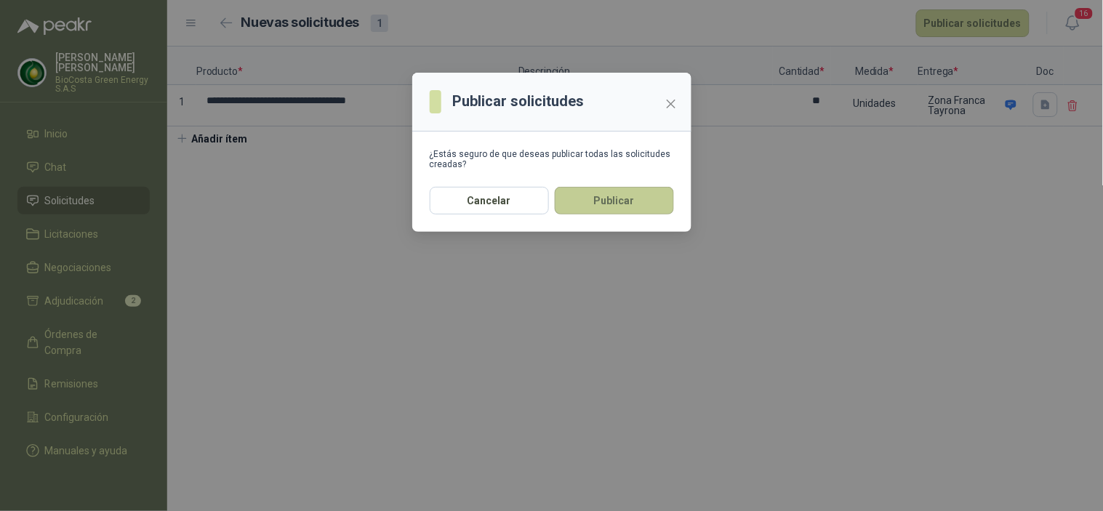
click at [561, 189] on button "Publicar" at bounding box center [614, 201] width 119 height 28
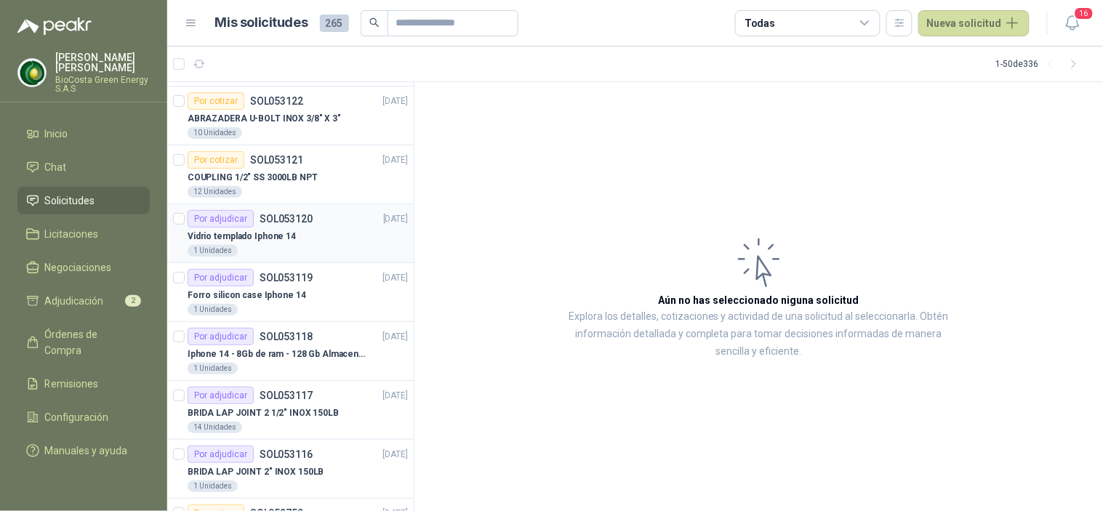
scroll to position [81, 0]
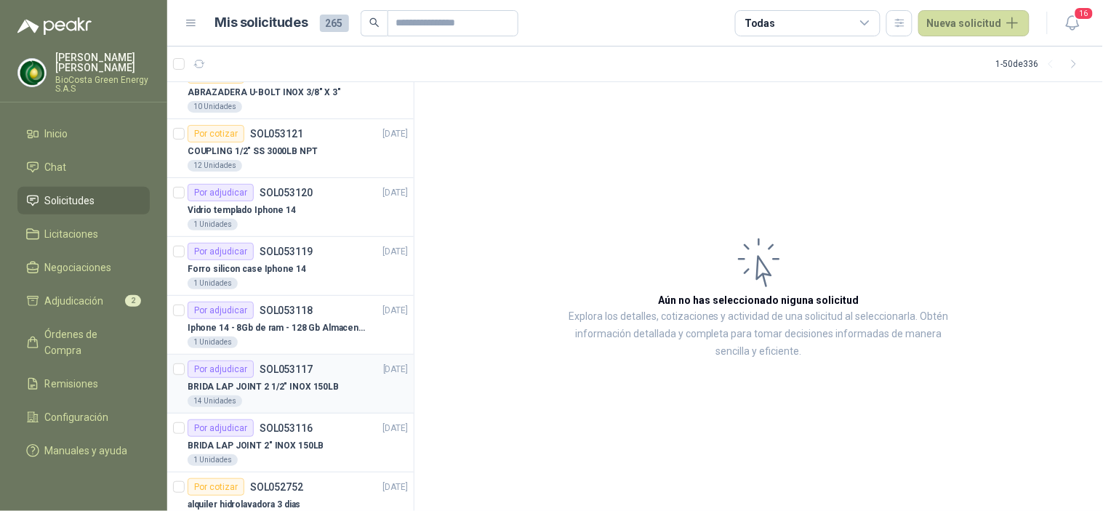
click at [260, 378] on div "BRIDA LAP JOINT 2 1/2" INOX 150LB" at bounding box center [298, 386] width 220 height 17
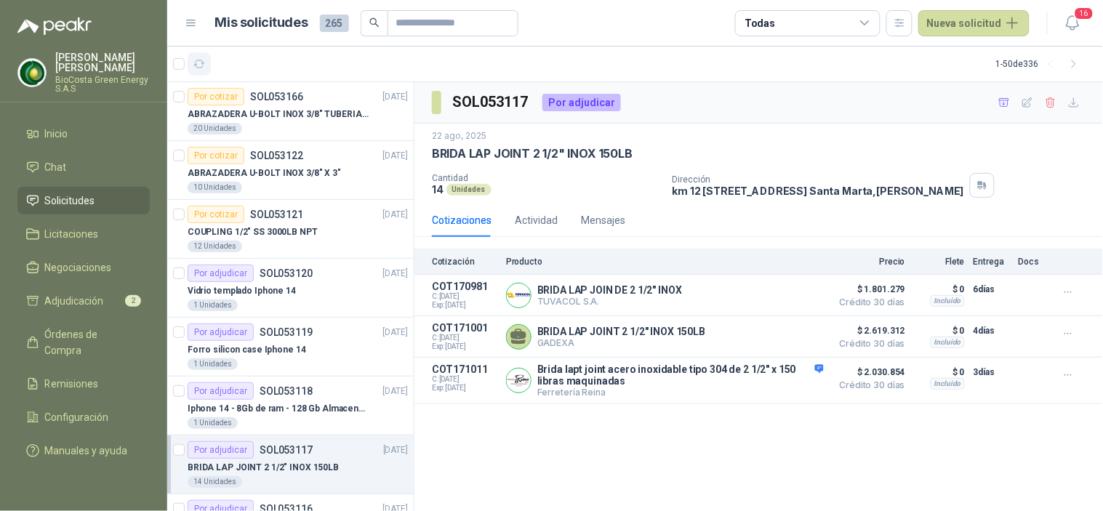
click at [199, 68] on icon "button" at bounding box center [199, 64] width 12 height 12
click at [285, 166] on p "ABRAZADERA U-BOLT INOX 3/8" X 3"" at bounding box center [264, 173] width 153 height 14
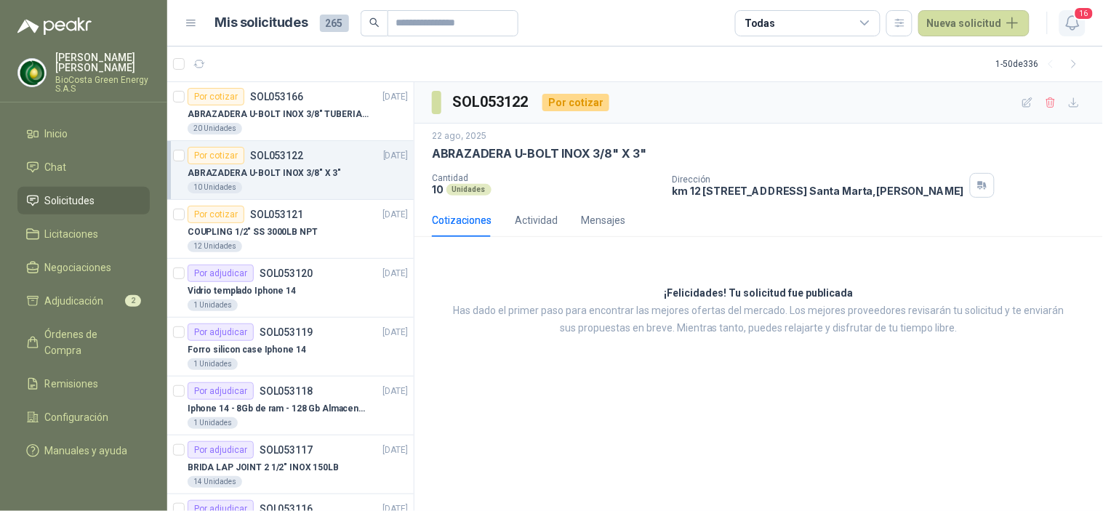
click at [1075, 19] on icon "button" at bounding box center [1073, 23] width 18 height 18
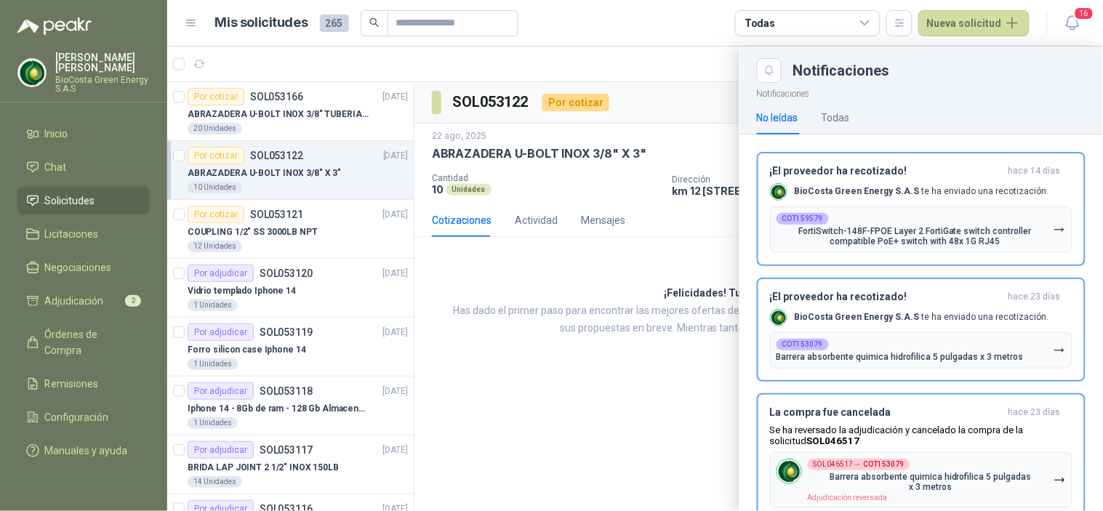
click at [715, 305] on div at bounding box center [635, 279] width 936 height 465
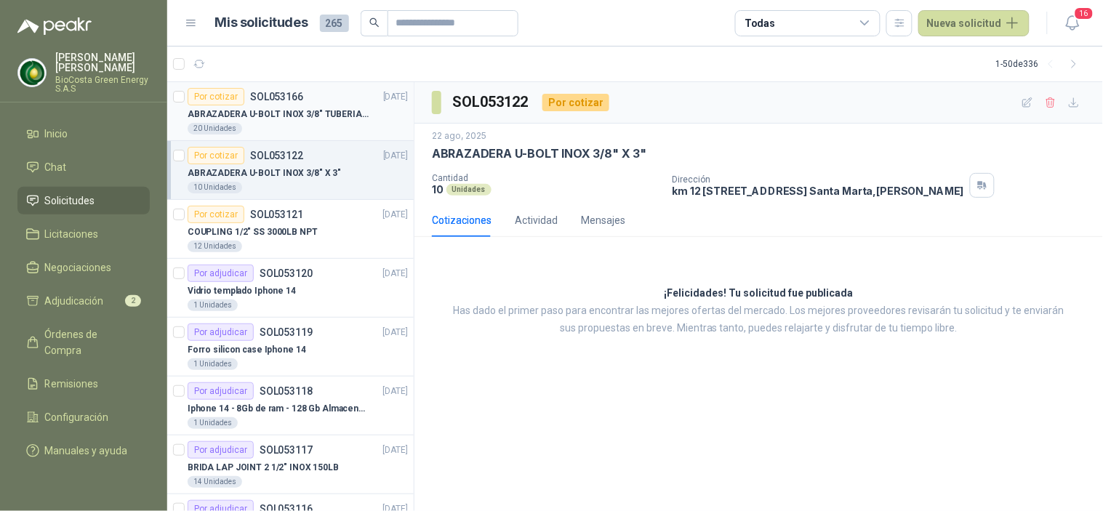
click at [270, 124] on div "20 Unidades" at bounding box center [298, 129] width 220 height 12
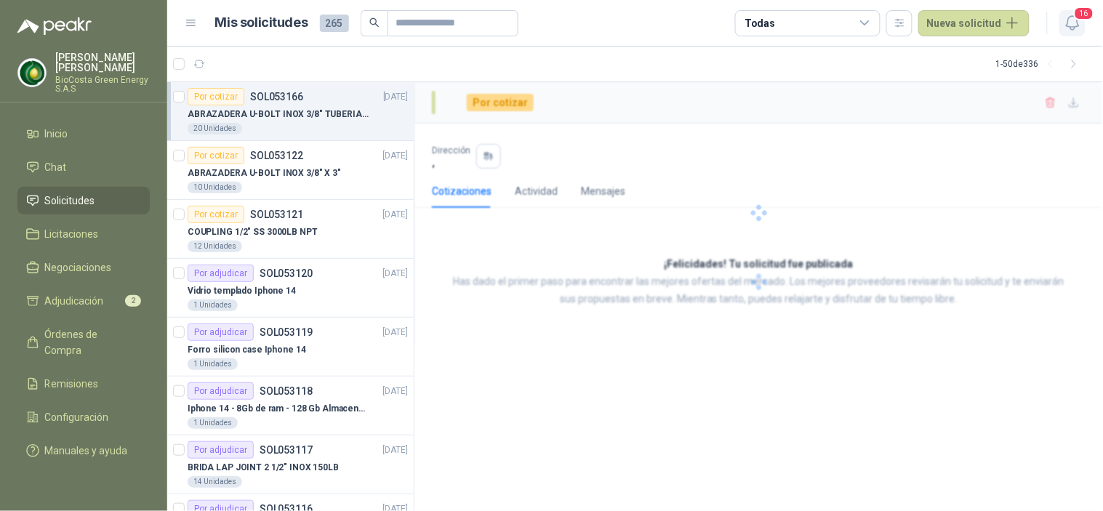
click at [1076, 28] on icon "button" at bounding box center [1073, 23] width 18 height 18
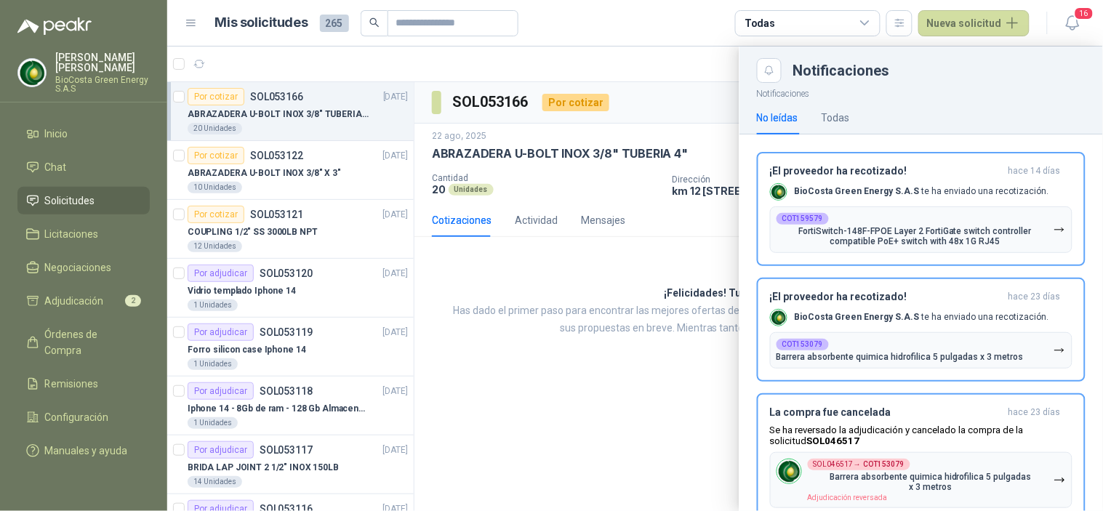
click at [851, 108] on div "No leídas Todas" at bounding box center [921, 117] width 329 height 33
click at [826, 113] on div "Todas" at bounding box center [836, 118] width 28 height 16
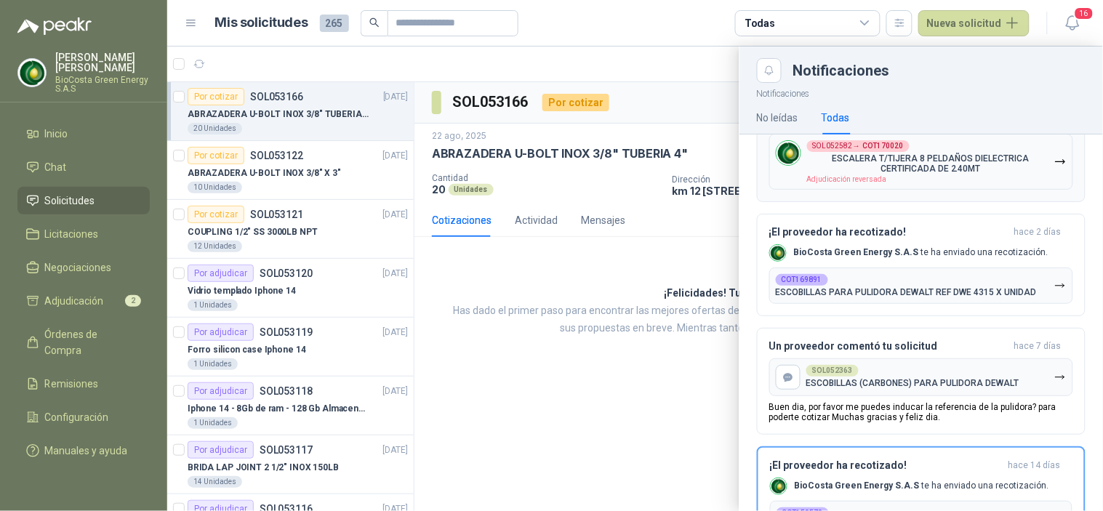
scroll to position [161, 0]
click at [649, 244] on div at bounding box center [635, 279] width 936 height 465
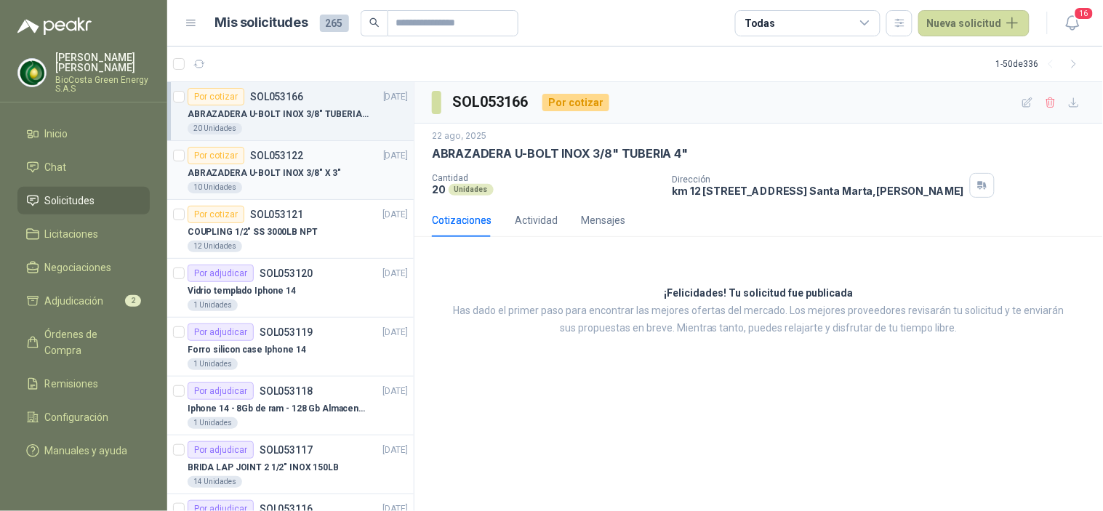
click at [206, 172] on p "ABRAZADERA U-BOLT INOX 3/8" X 3"" at bounding box center [264, 173] width 153 height 14
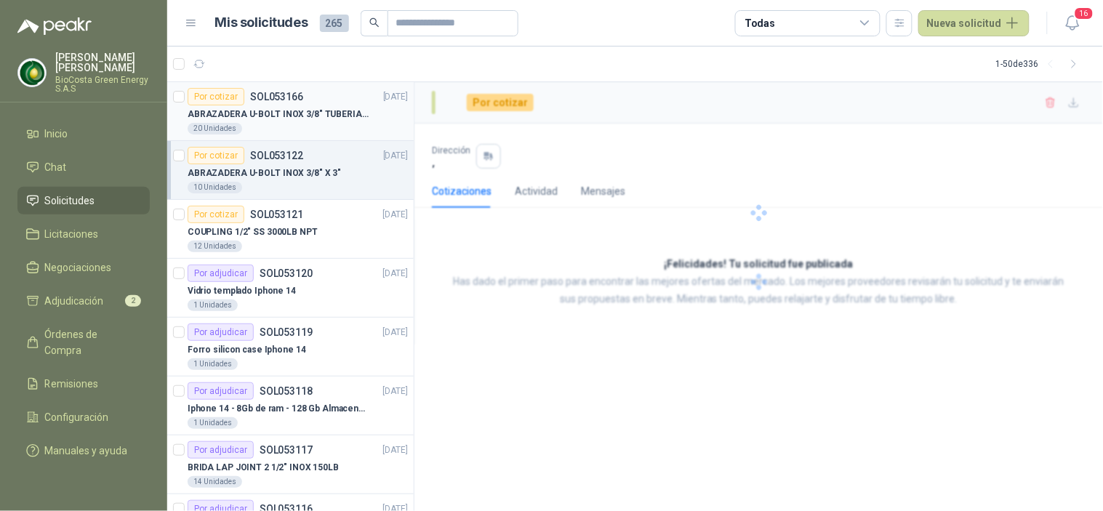
click at [258, 92] on p "SOL053166" at bounding box center [276, 97] width 53 height 10
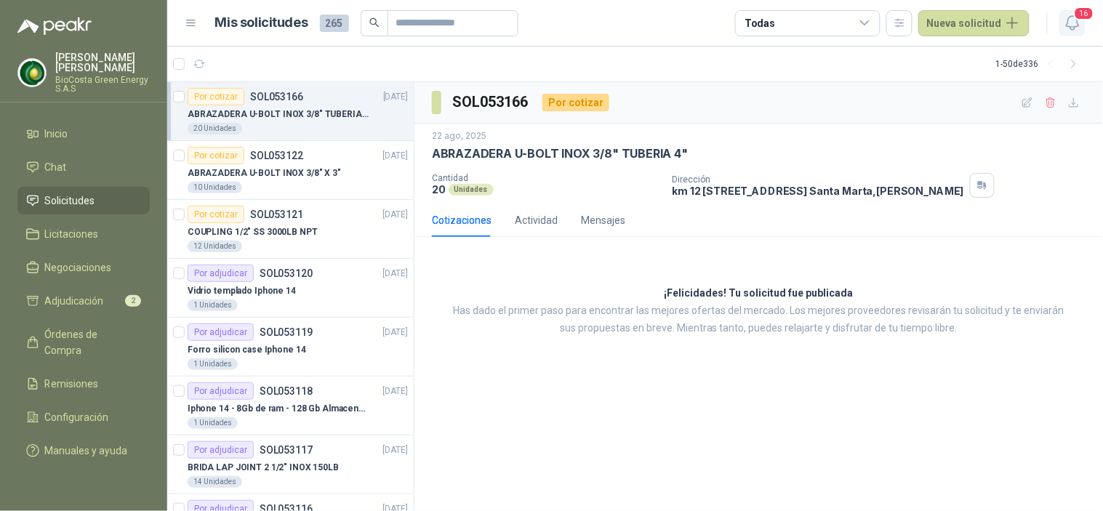
click at [1067, 31] on icon "button" at bounding box center [1073, 23] width 18 height 18
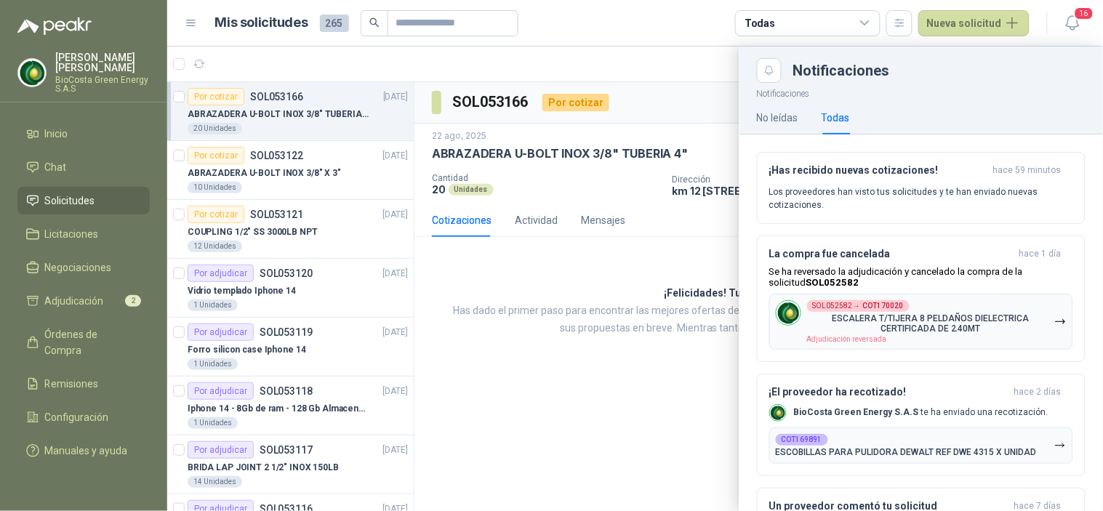
drag, startPoint x: 593, startPoint y: 345, endPoint x: 550, endPoint y: 274, distance: 82.5
click at [595, 345] on div at bounding box center [635, 279] width 936 height 465
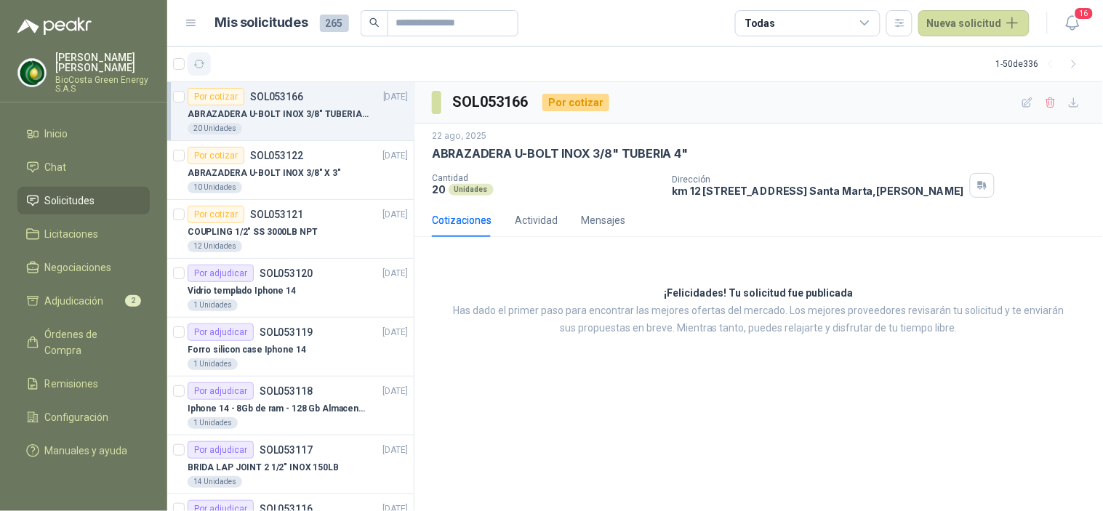
click at [196, 60] on icon "button" at bounding box center [199, 63] width 11 height 7
click at [191, 64] on button "button" at bounding box center [199, 63] width 23 height 23
click at [207, 54] on button "button" at bounding box center [199, 63] width 23 height 23
click at [276, 398] on div "Por adjudicar SOL053118" at bounding box center [250, 390] width 125 height 17
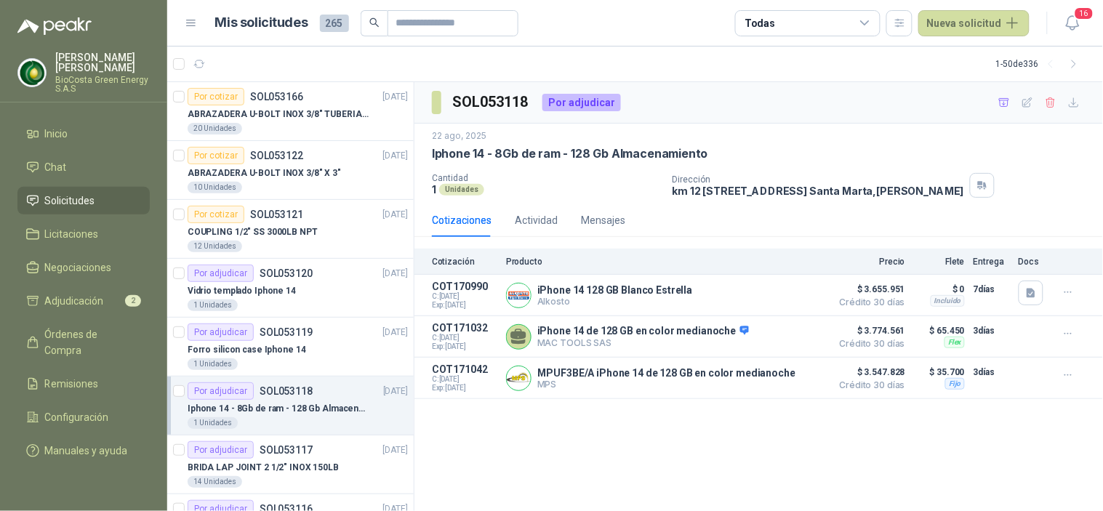
scroll to position [161, 0]
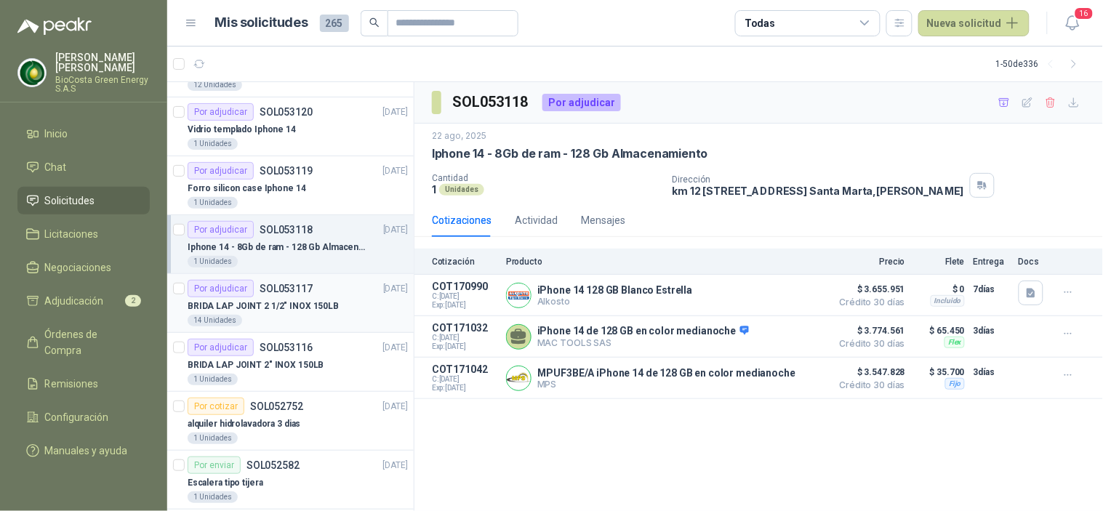
click at [277, 296] on div "Por adjudicar SOL053117" at bounding box center [250, 288] width 125 height 17
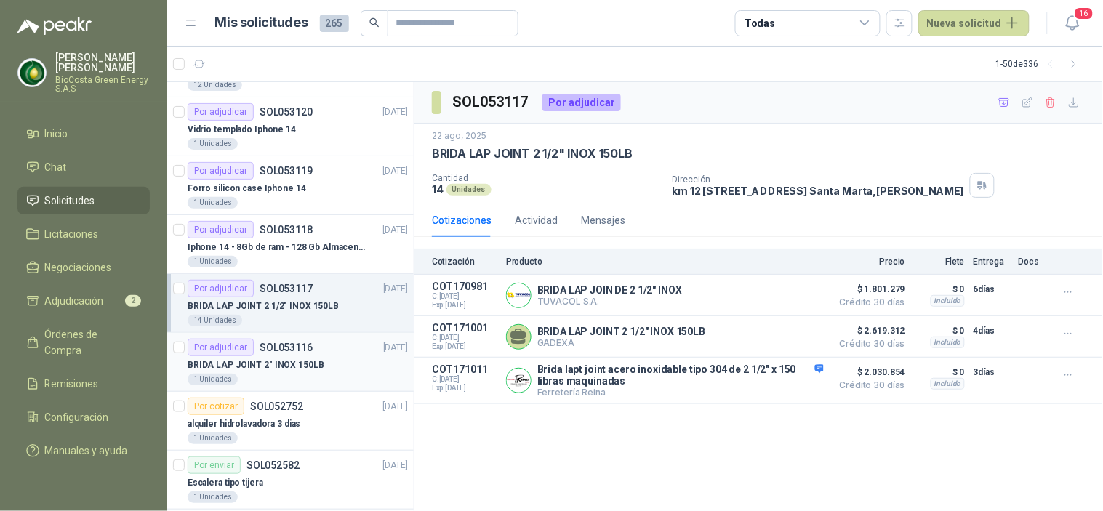
click at [280, 350] on p "SOL053116" at bounding box center [286, 347] width 53 height 10
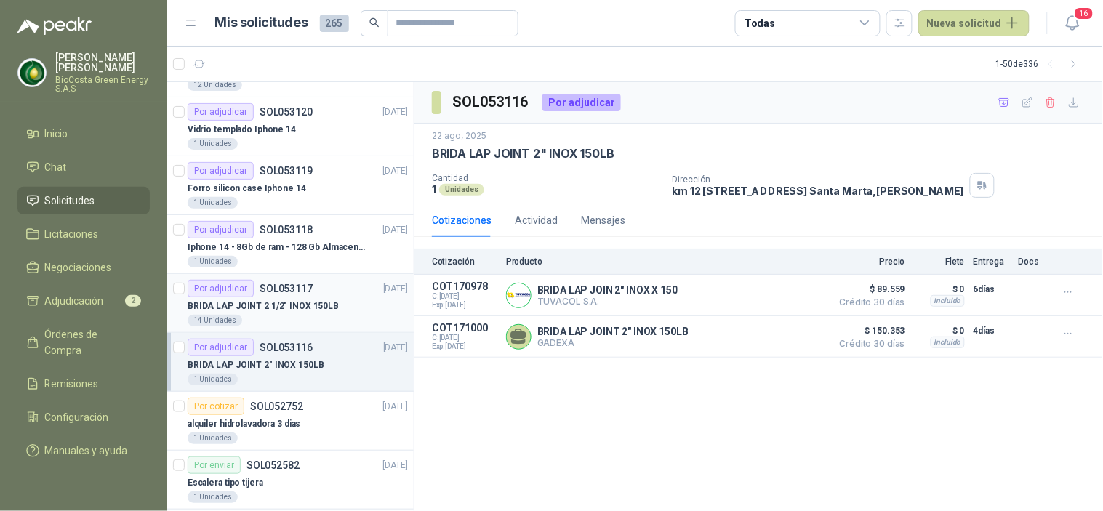
click at [264, 318] on div "14 Unidades" at bounding box center [298, 321] width 220 height 12
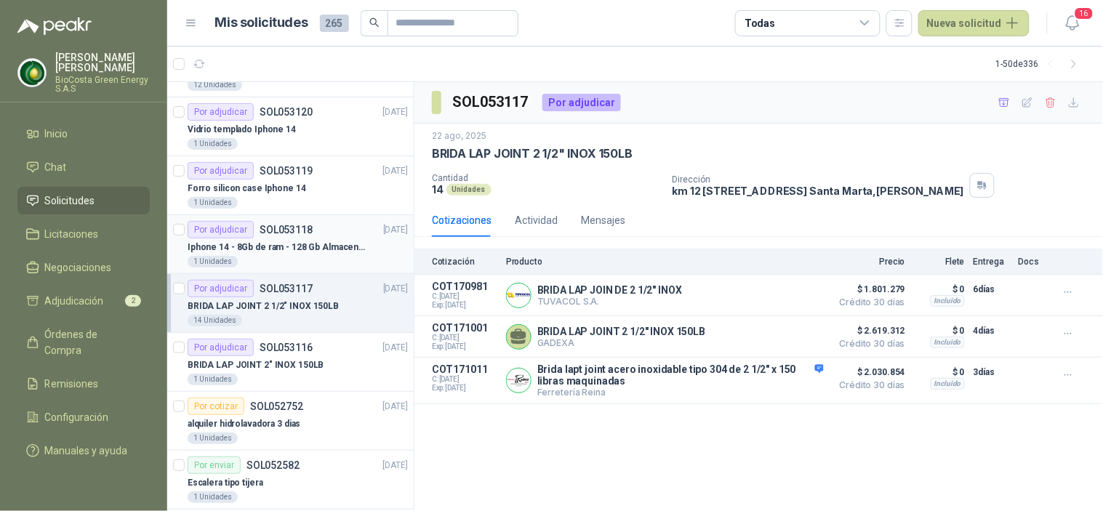
click at [236, 256] on div "1 Unidades" at bounding box center [298, 262] width 220 height 12
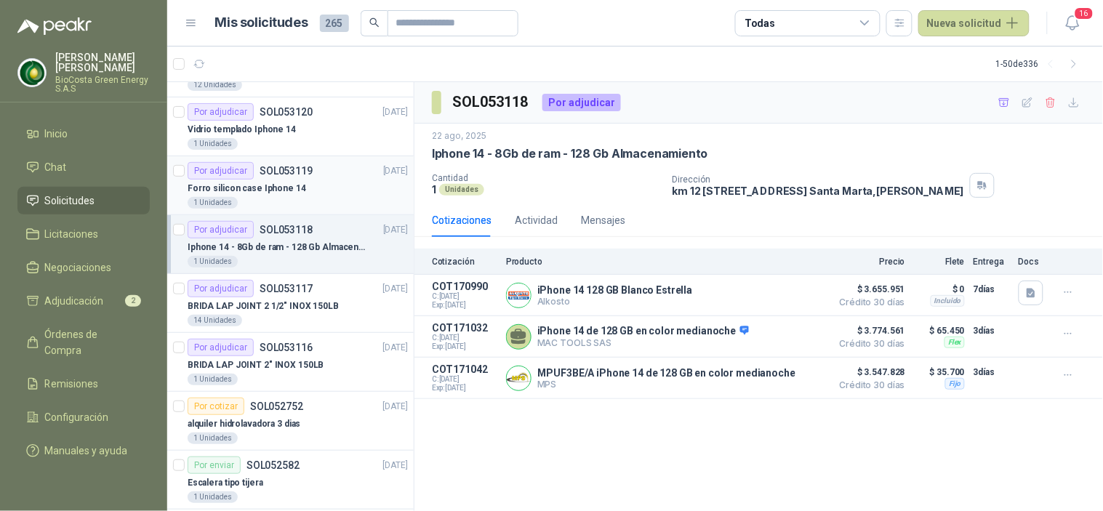
click at [209, 177] on div "Por adjudicar" at bounding box center [221, 170] width 66 height 17
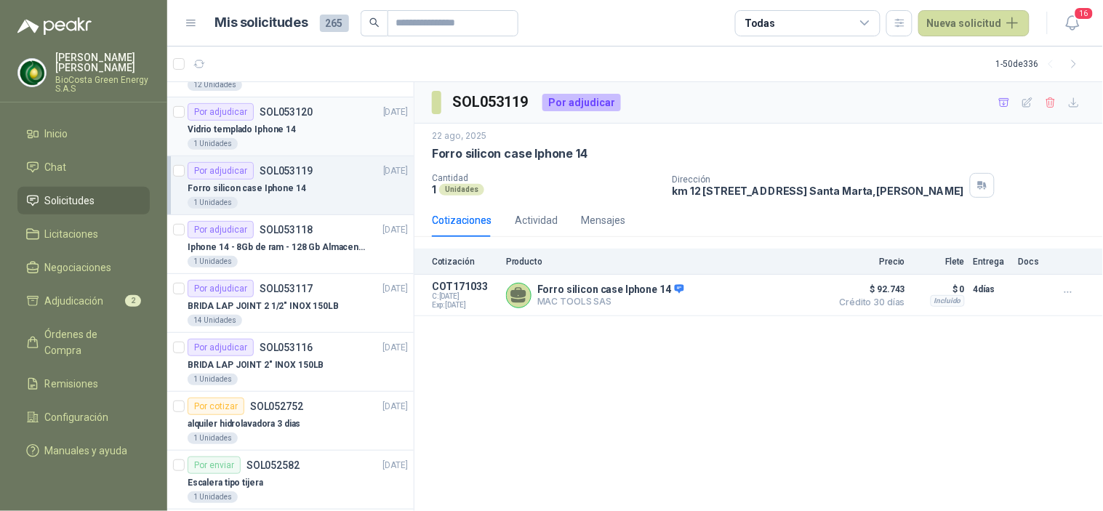
click at [230, 145] on div "1 Unidades" at bounding box center [213, 144] width 50 height 12
click at [279, 202] on div "1 Unidades" at bounding box center [298, 203] width 220 height 12
click at [273, 141] on div "1 Unidades" at bounding box center [298, 144] width 220 height 12
